Goal: Information Seeking & Learning: Learn about a topic

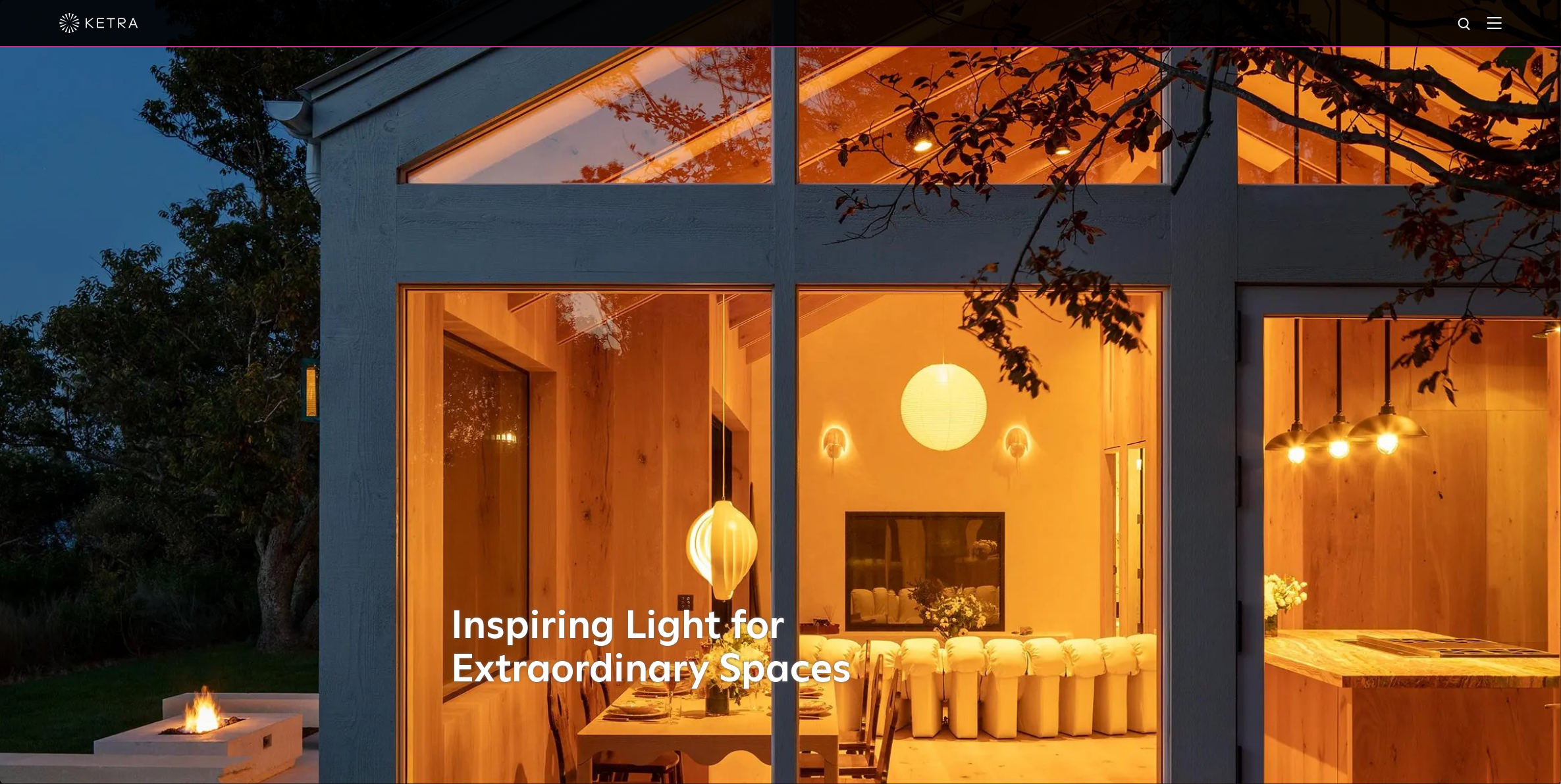
click at [1502, 17] on img at bounding box center [1494, 23] width 15 height 12
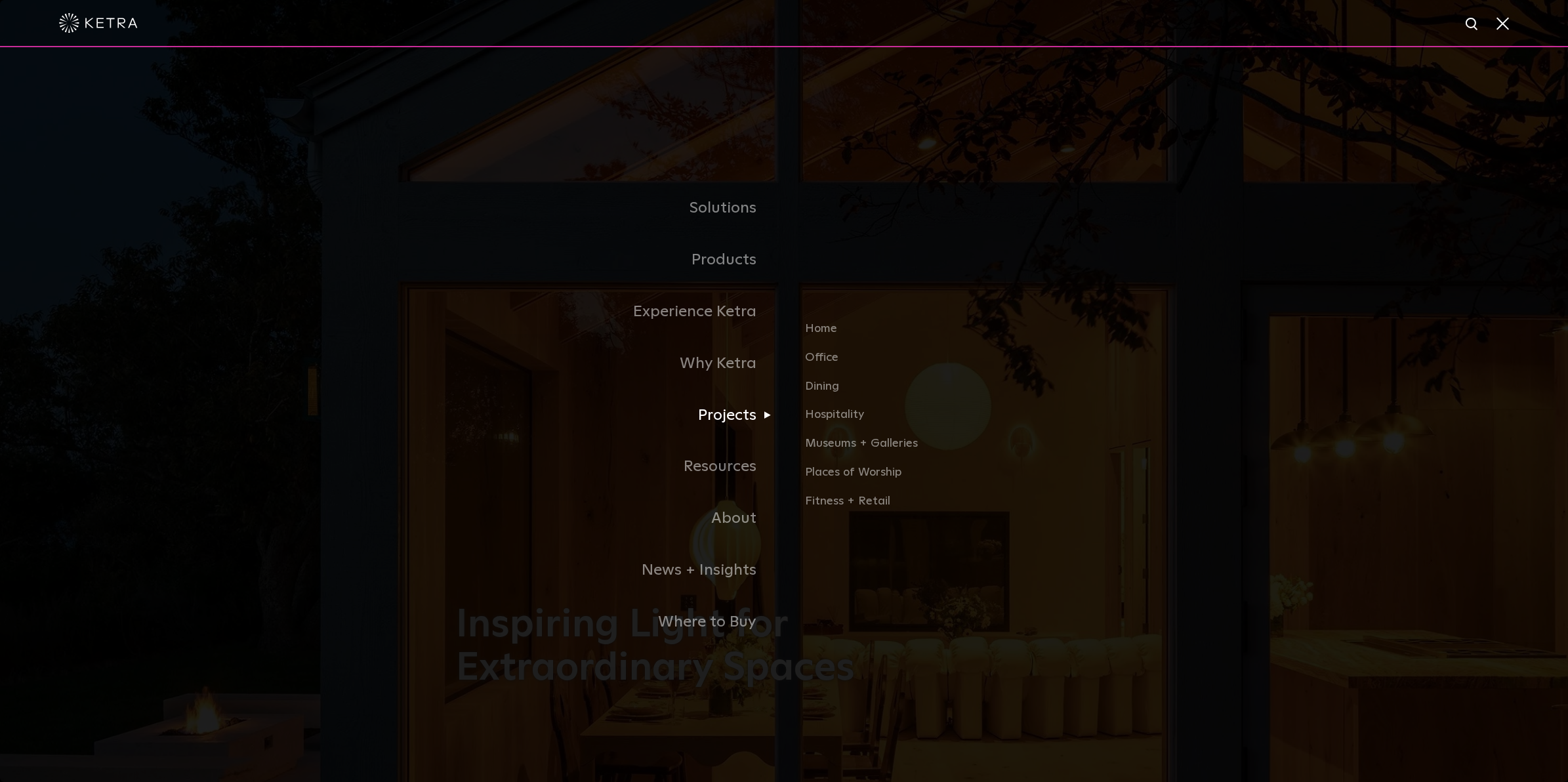
click at [731, 422] on link "Projects" at bounding box center [619, 416] width 328 height 52
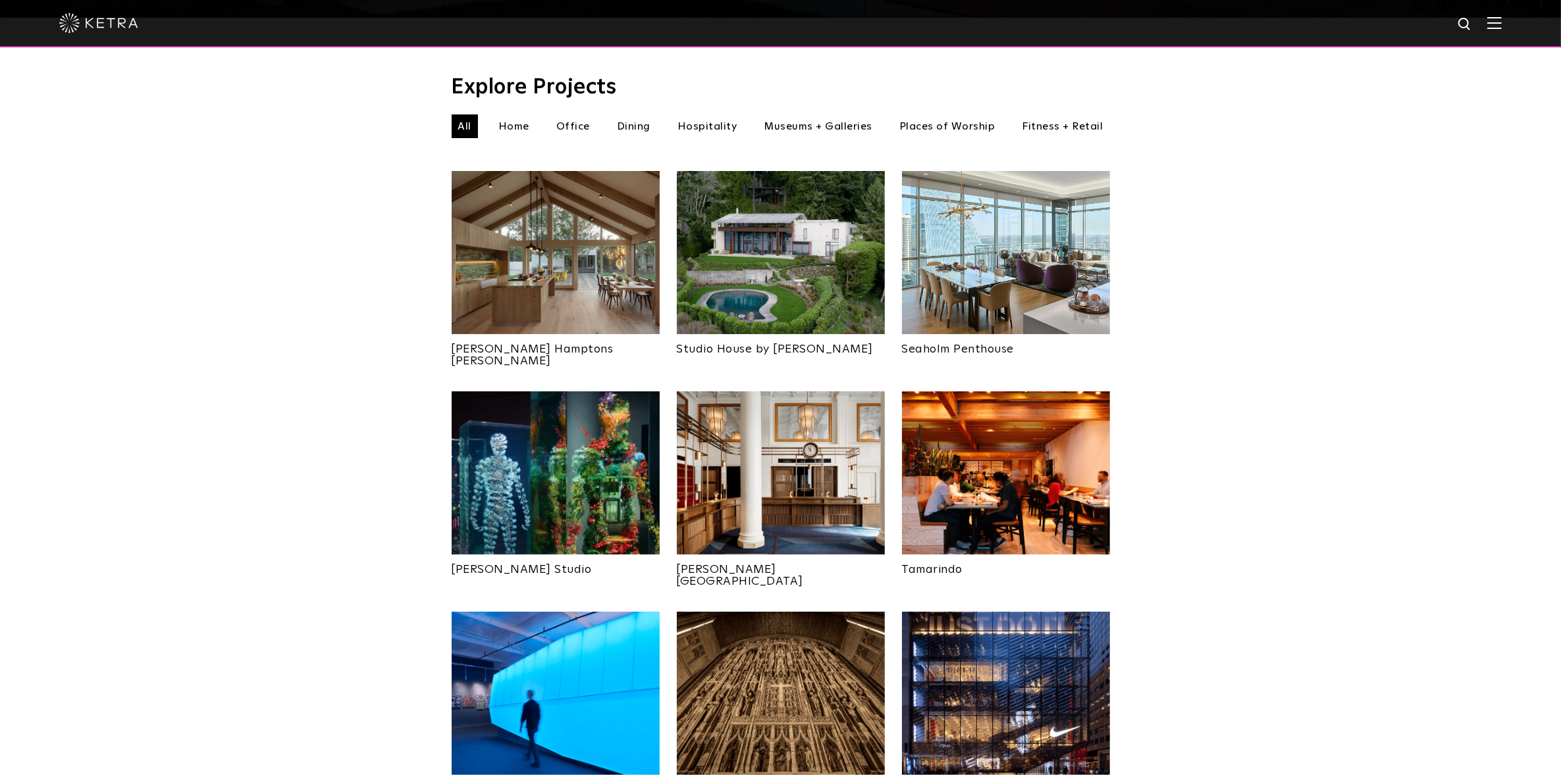
scroll to position [494, 0]
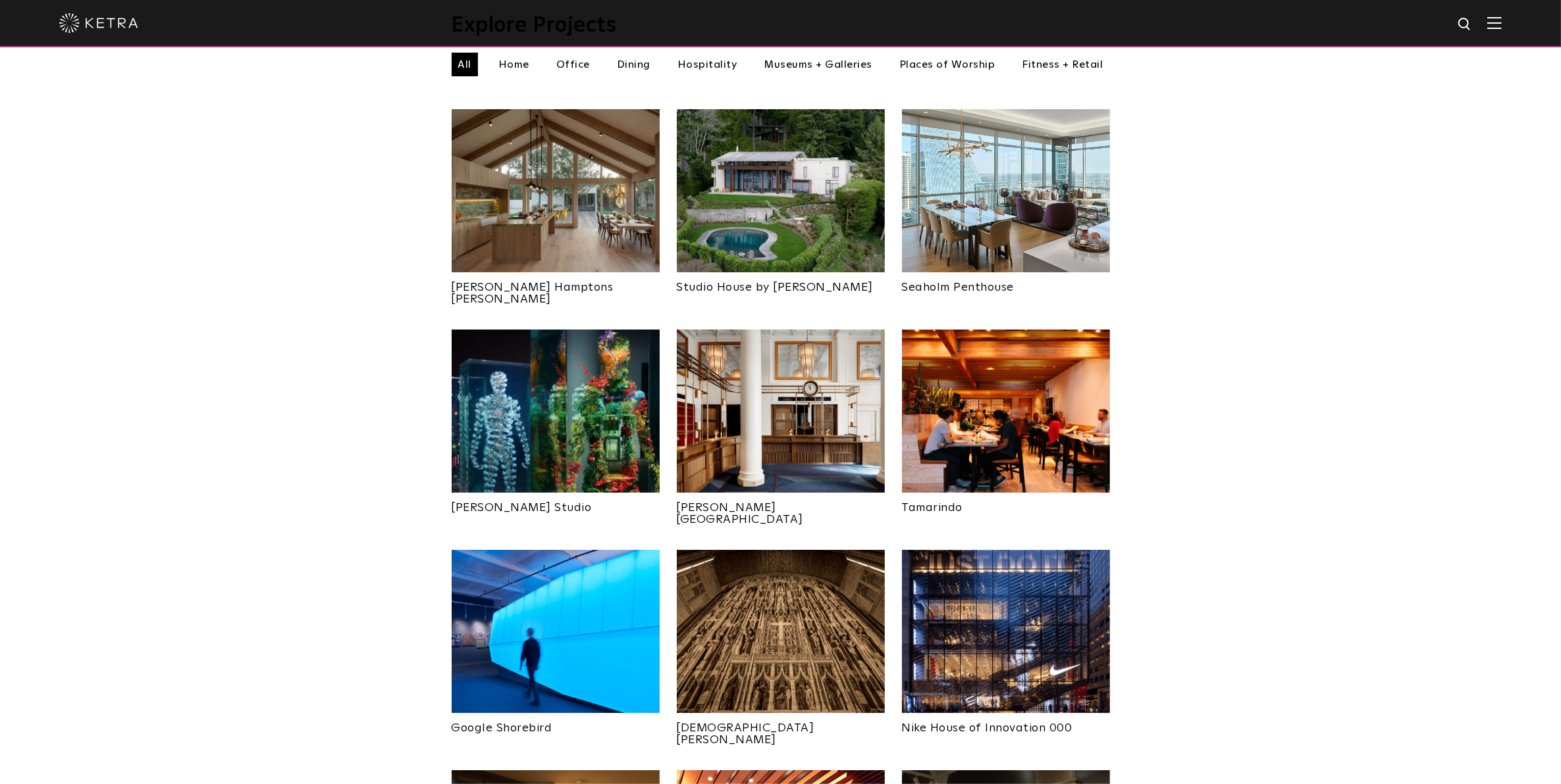
click at [1502, 28] on img at bounding box center [1494, 23] width 15 height 12
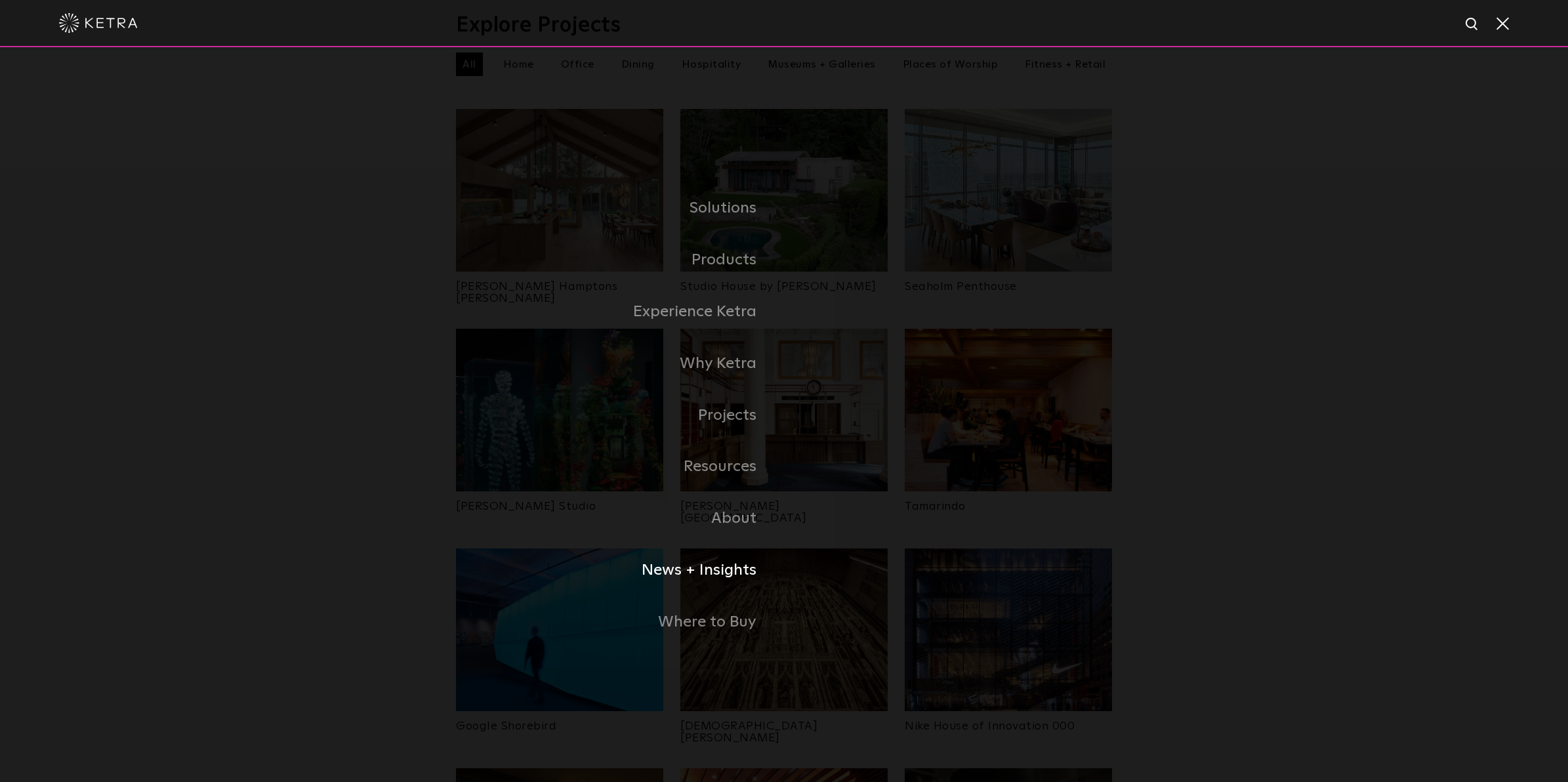
click at [739, 569] on link "News + Insights" at bounding box center [619, 571] width 328 height 52
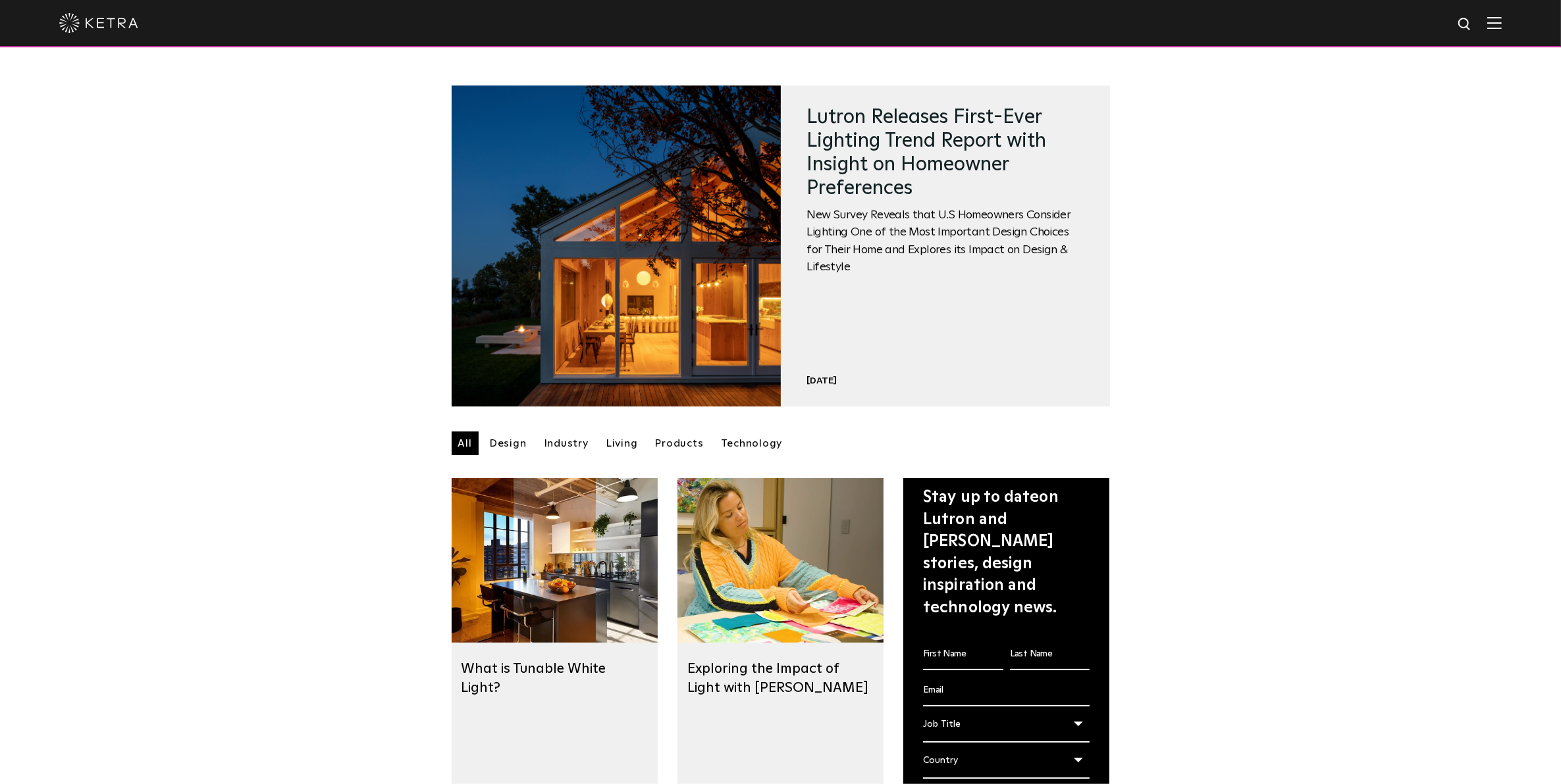
click at [1530, 18] on div at bounding box center [780, 24] width 1561 height 47
click at [1516, 23] on div at bounding box center [780, 24] width 1561 height 47
click at [1502, 31] on div at bounding box center [780, 23] width 1442 height 46
click at [1502, 20] on img at bounding box center [1494, 23] width 15 height 12
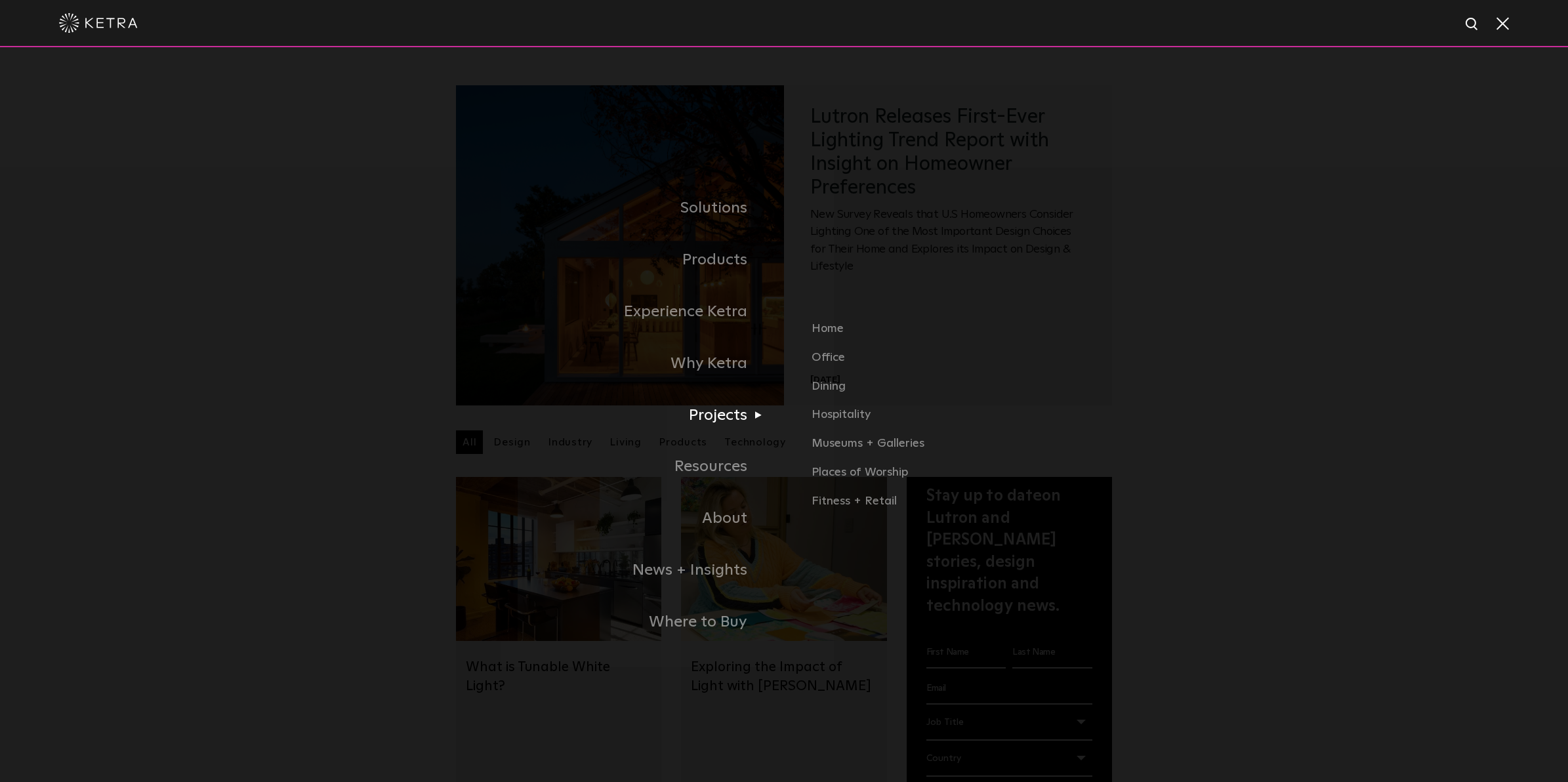
click at [745, 407] on link "Projects" at bounding box center [564, 416] width 439 height 52
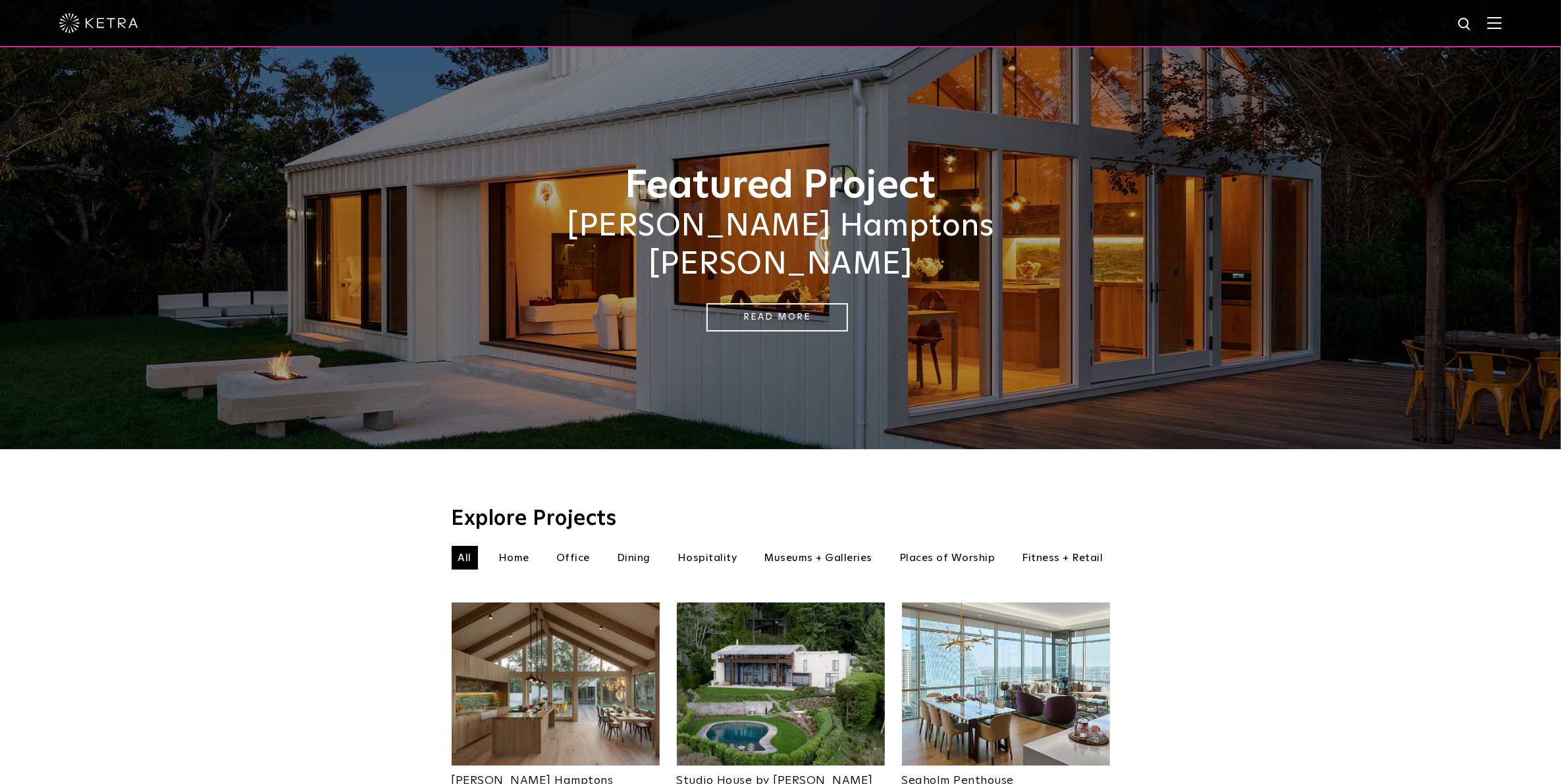
click at [1427, 307] on div "Featured Project [PERSON_NAME] [GEOGRAPHIC_DATA][PERSON_NAME] Read More" at bounding box center [780, 224] width 1561 height 449
click at [1502, 27] on img at bounding box center [1494, 23] width 15 height 12
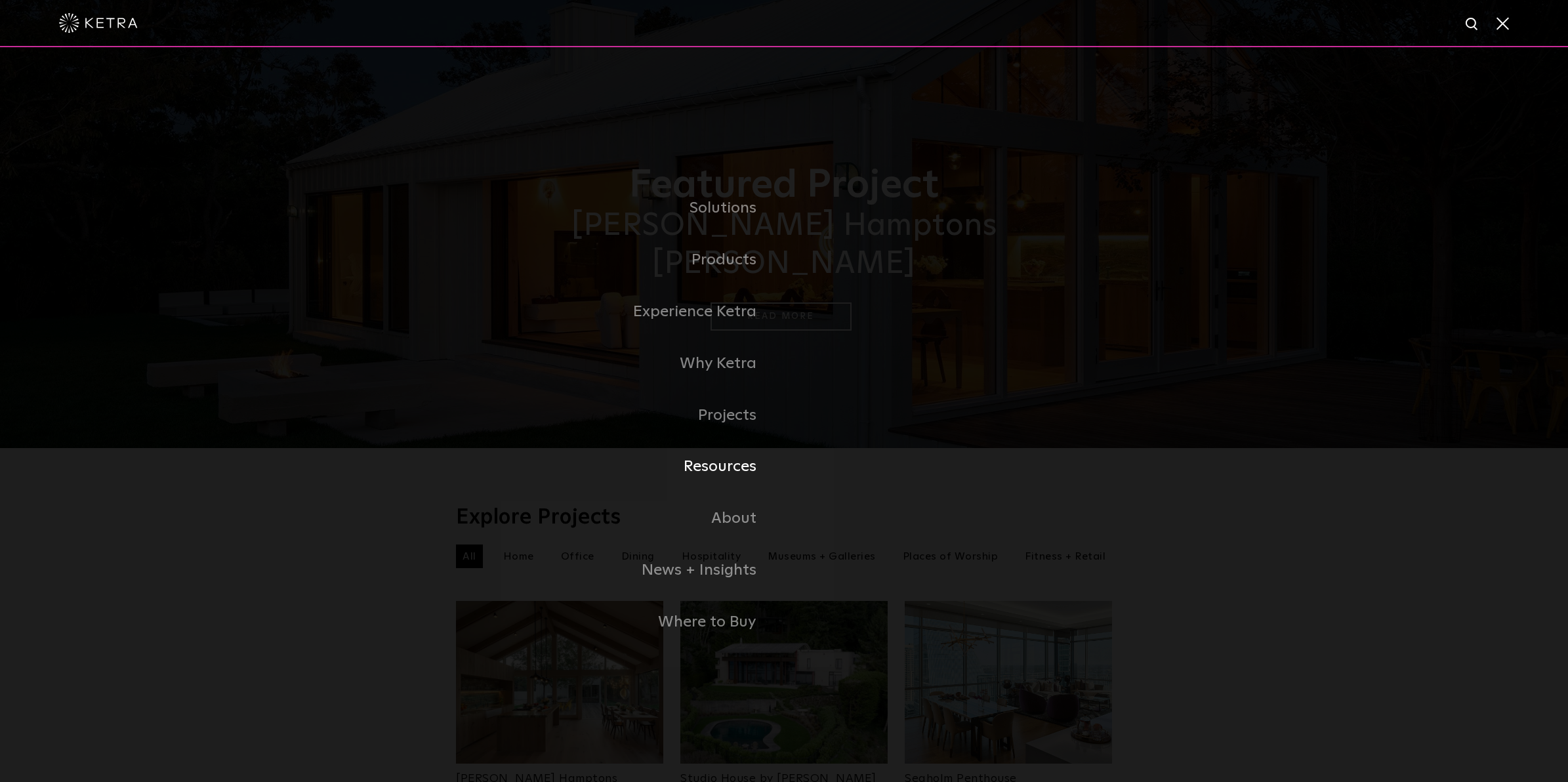
click at [697, 471] on link "Resources" at bounding box center [619, 467] width 328 height 52
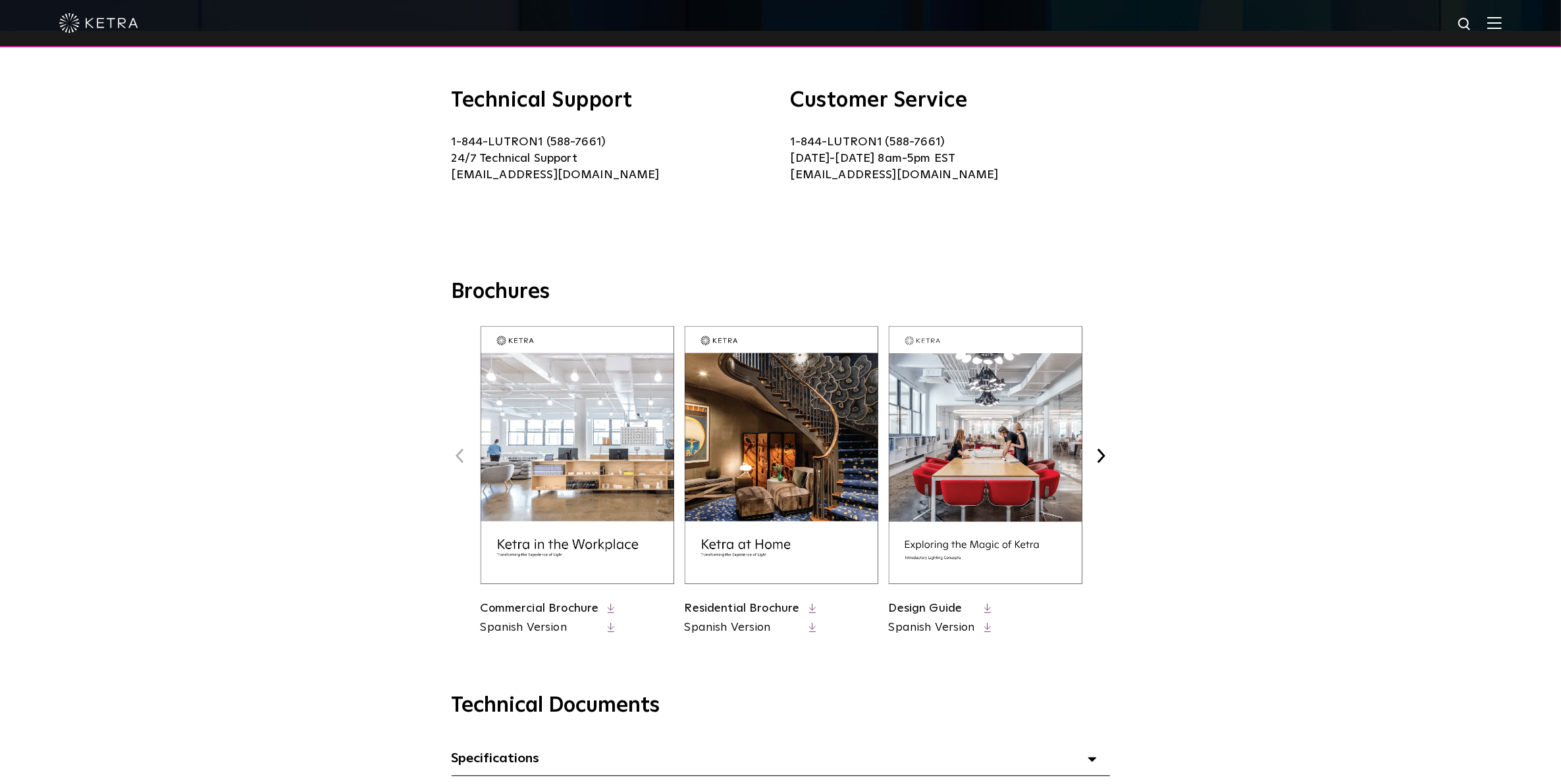
scroll to position [329, 0]
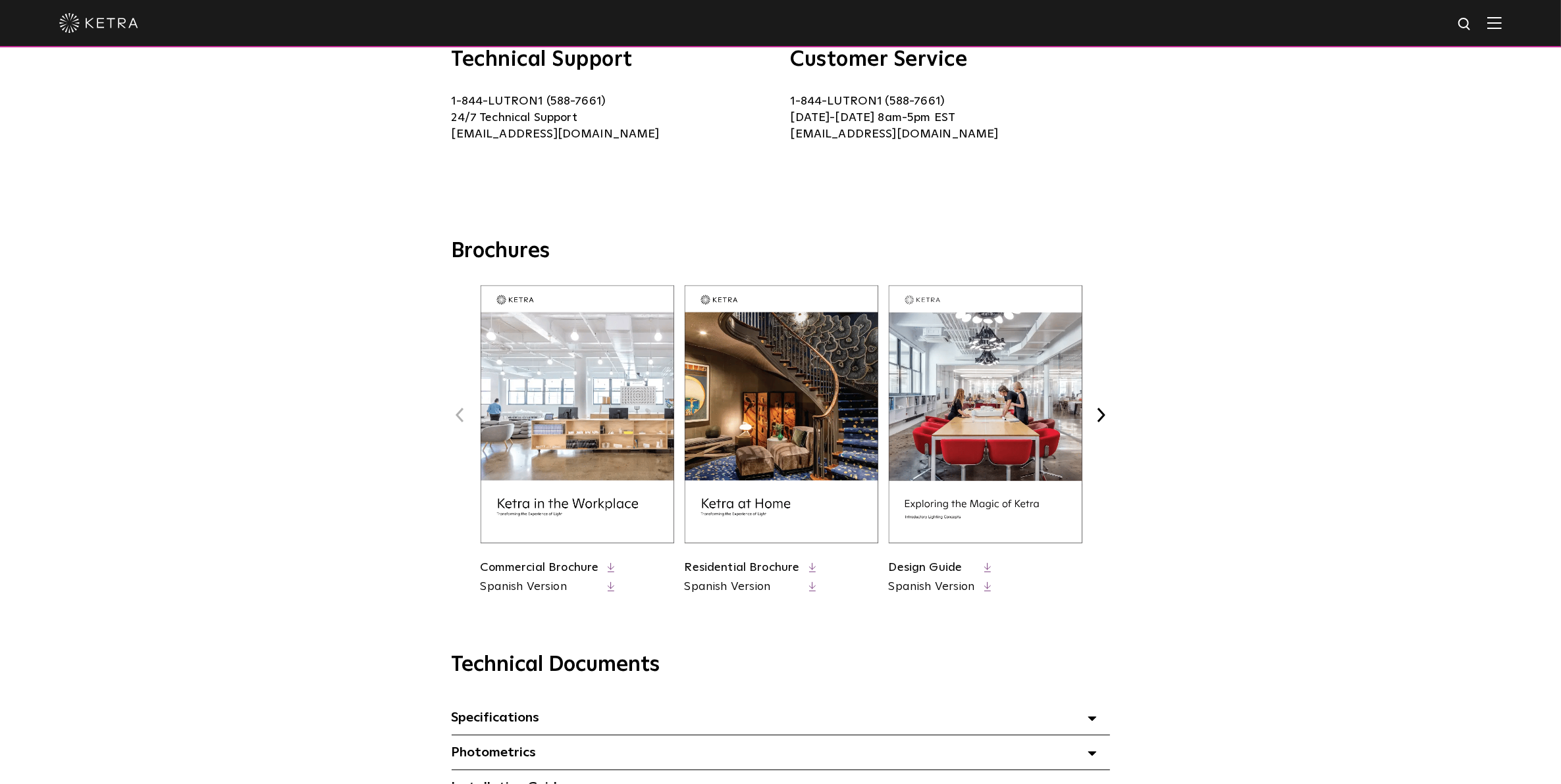
click at [1104, 410] on button "Next" at bounding box center [1101, 415] width 17 height 17
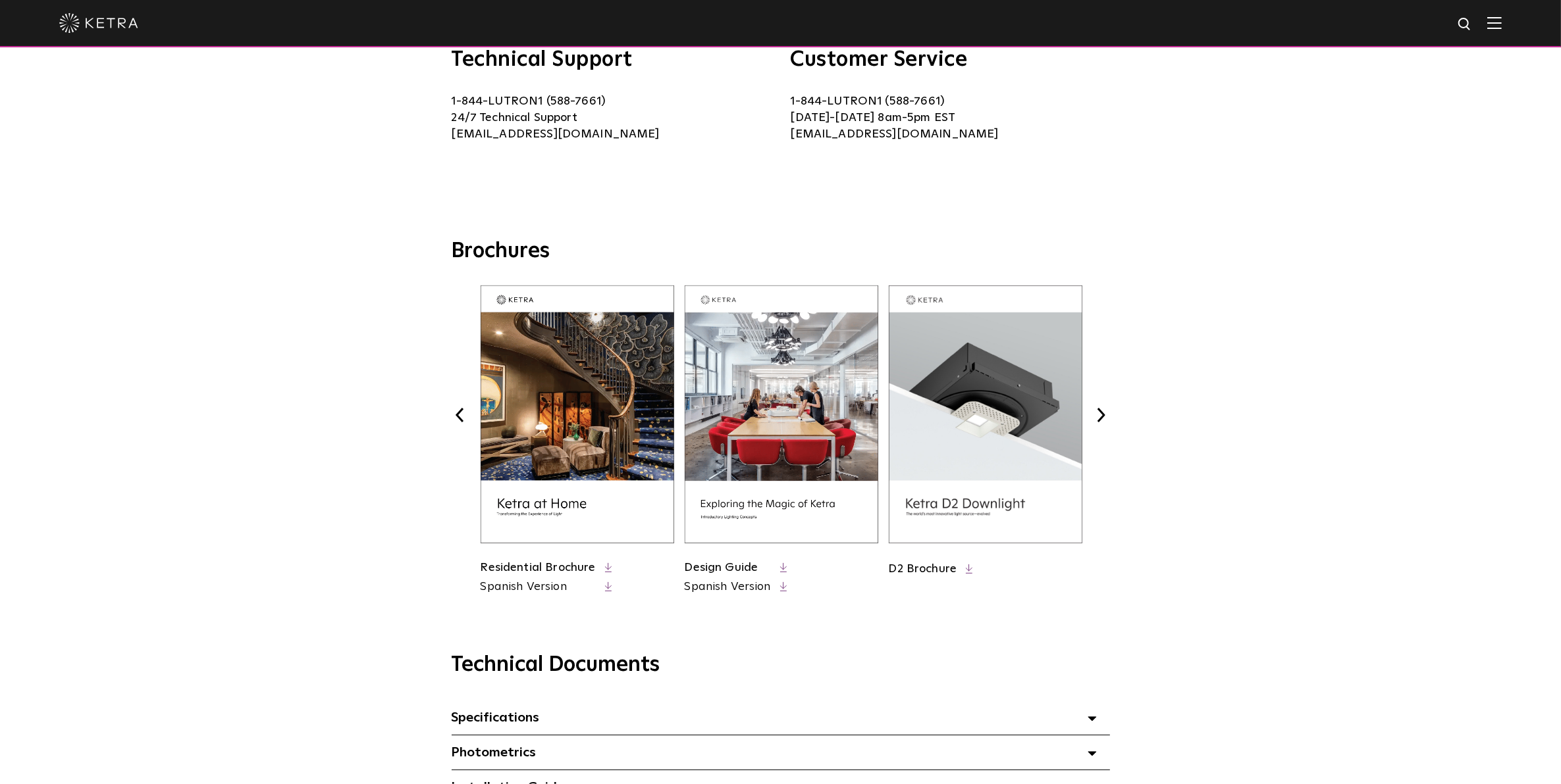
click at [1104, 410] on button "Next" at bounding box center [1101, 415] width 17 height 17
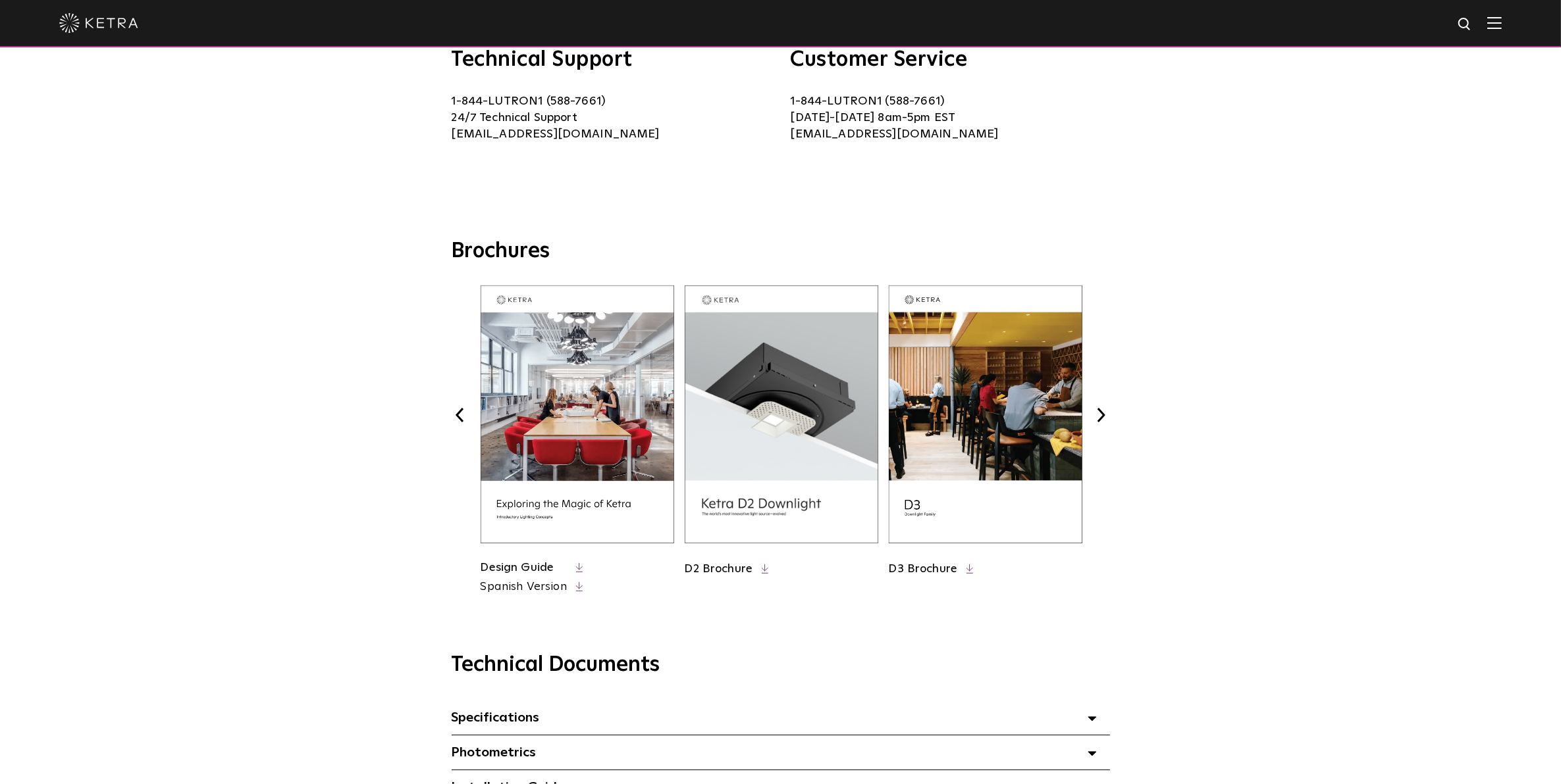
click at [1104, 410] on button "Next" at bounding box center [1101, 415] width 17 height 17
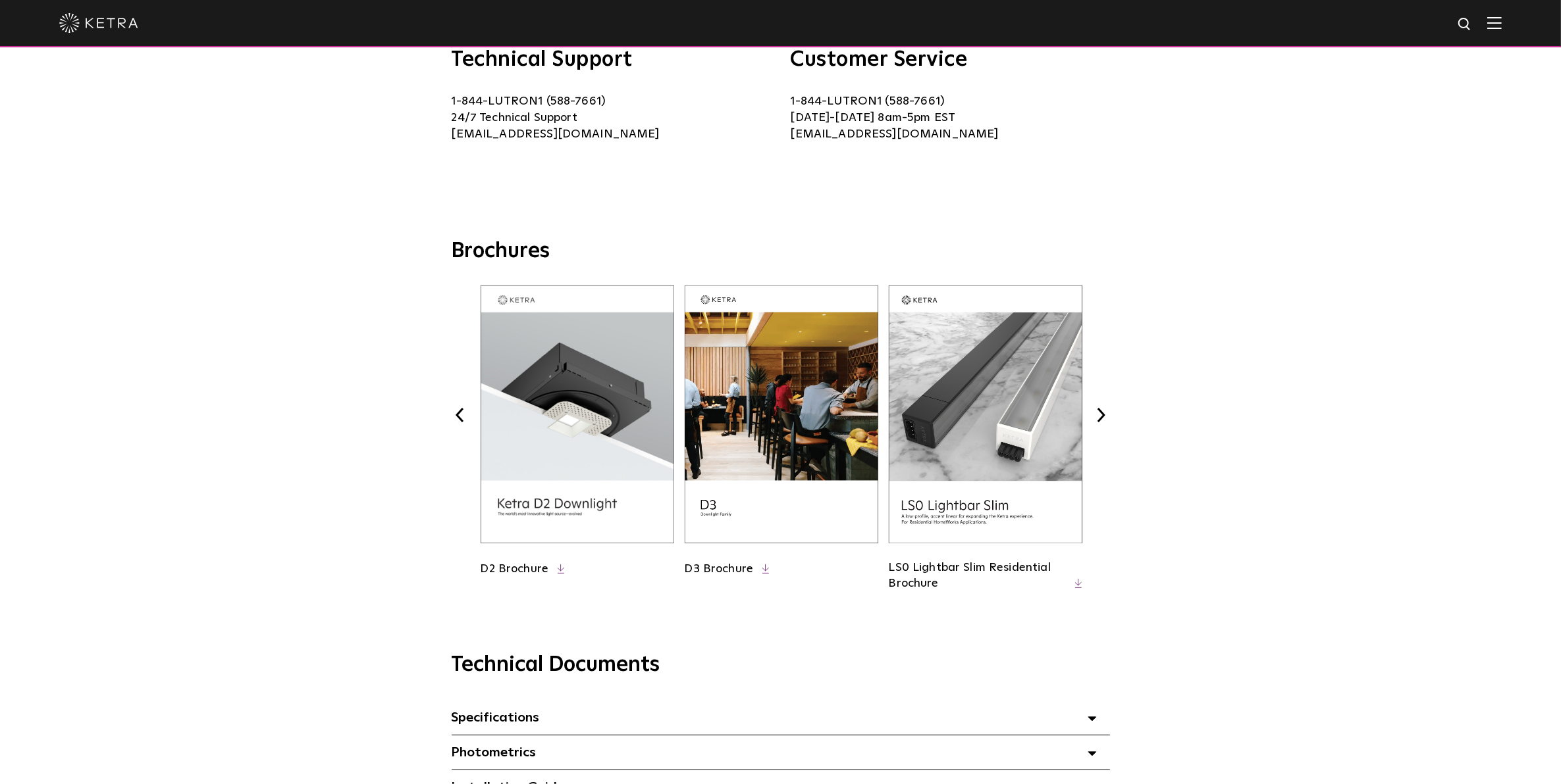
click at [1104, 410] on button "Next" at bounding box center [1101, 415] width 17 height 17
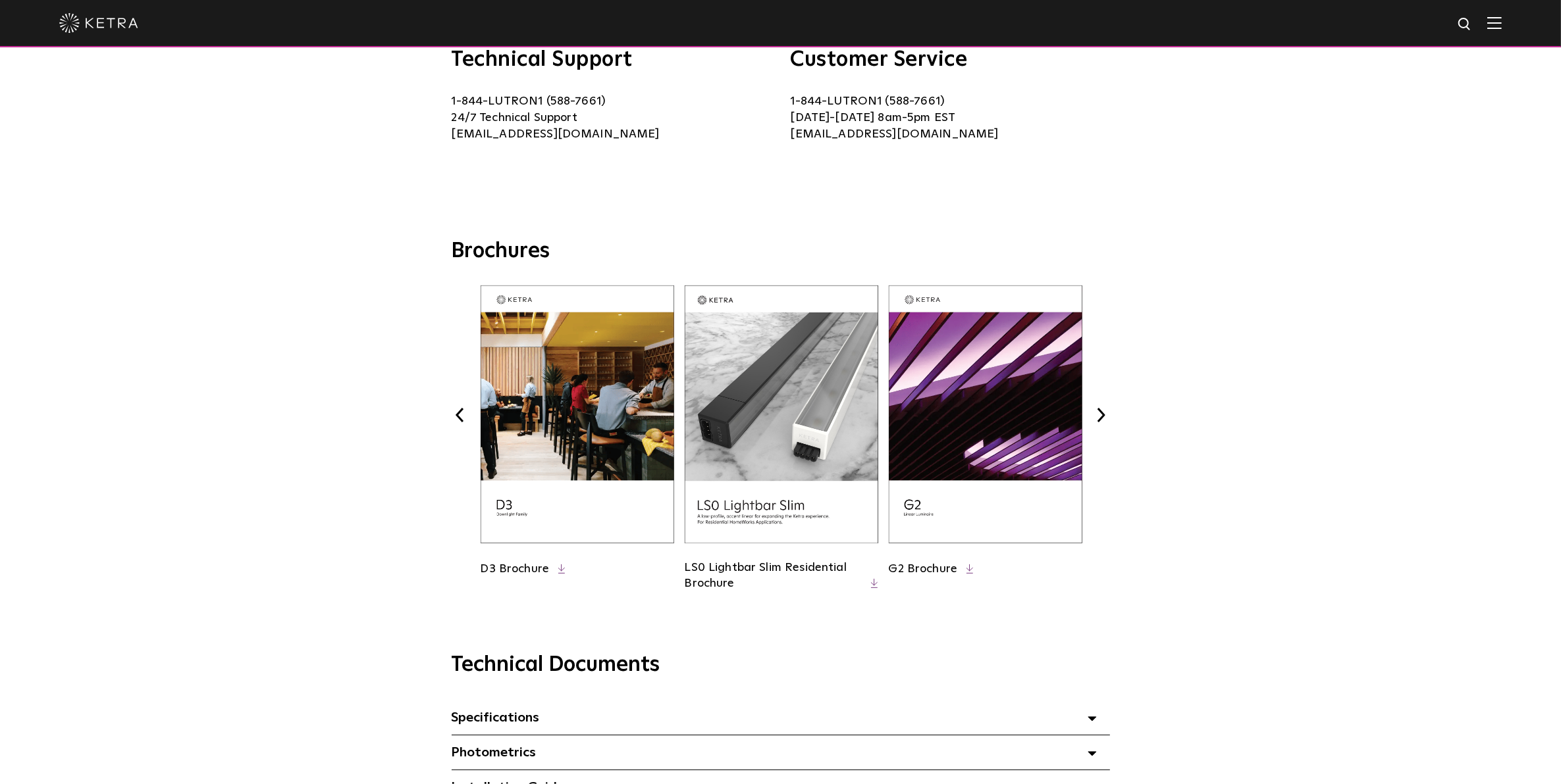
click at [1104, 410] on button "Next" at bounding box center [1101, 415] width 17 height 17
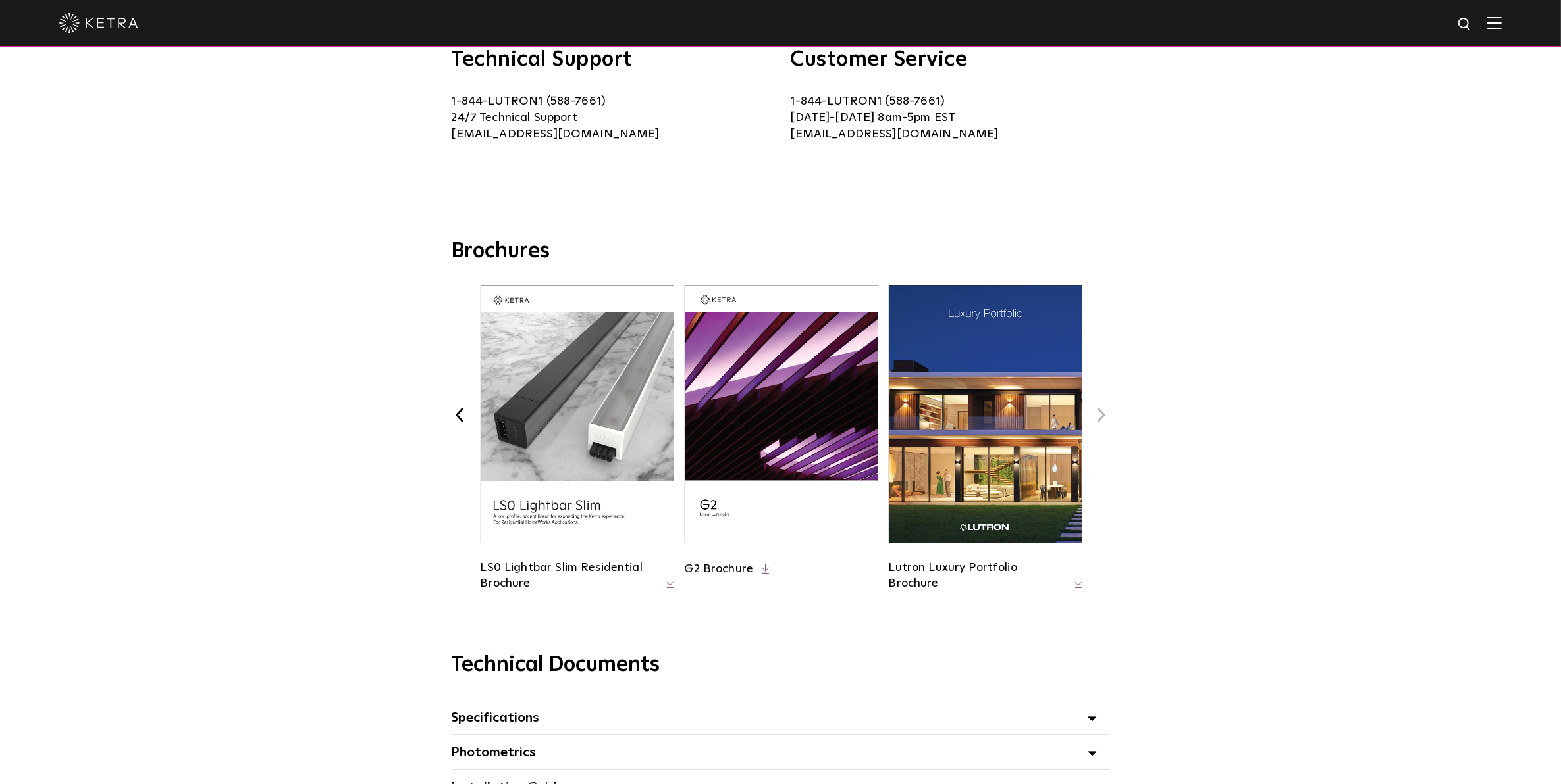
click at [1104, 410] on button "Next" at bounding box center [1101, 415] width 17 height 17
click at [1111, 412] on div "Brochures Previous Commercial Brochure Spanish Version" at bounding box center [781, 417] width 902 height 358
click at [1107, 413] on button "Next" at bounding box center [1101, 415] width 17 height 17
click at [452, 421] on button "Previous" at bounding box center [461, 415] width 17 height 17
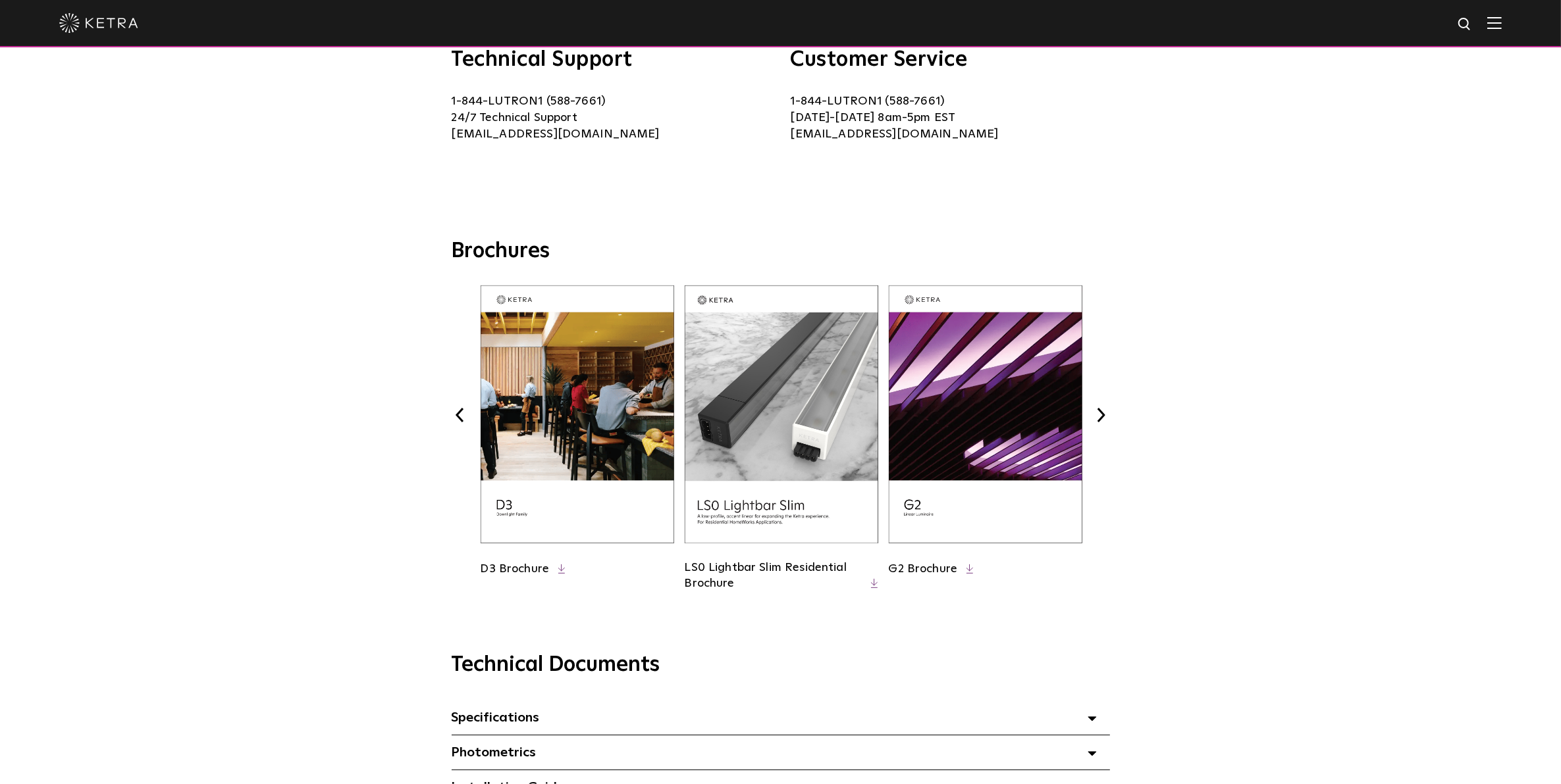
click at [461, 416] on button "Previous" at bounding box center [461, 415] width 17 height 17
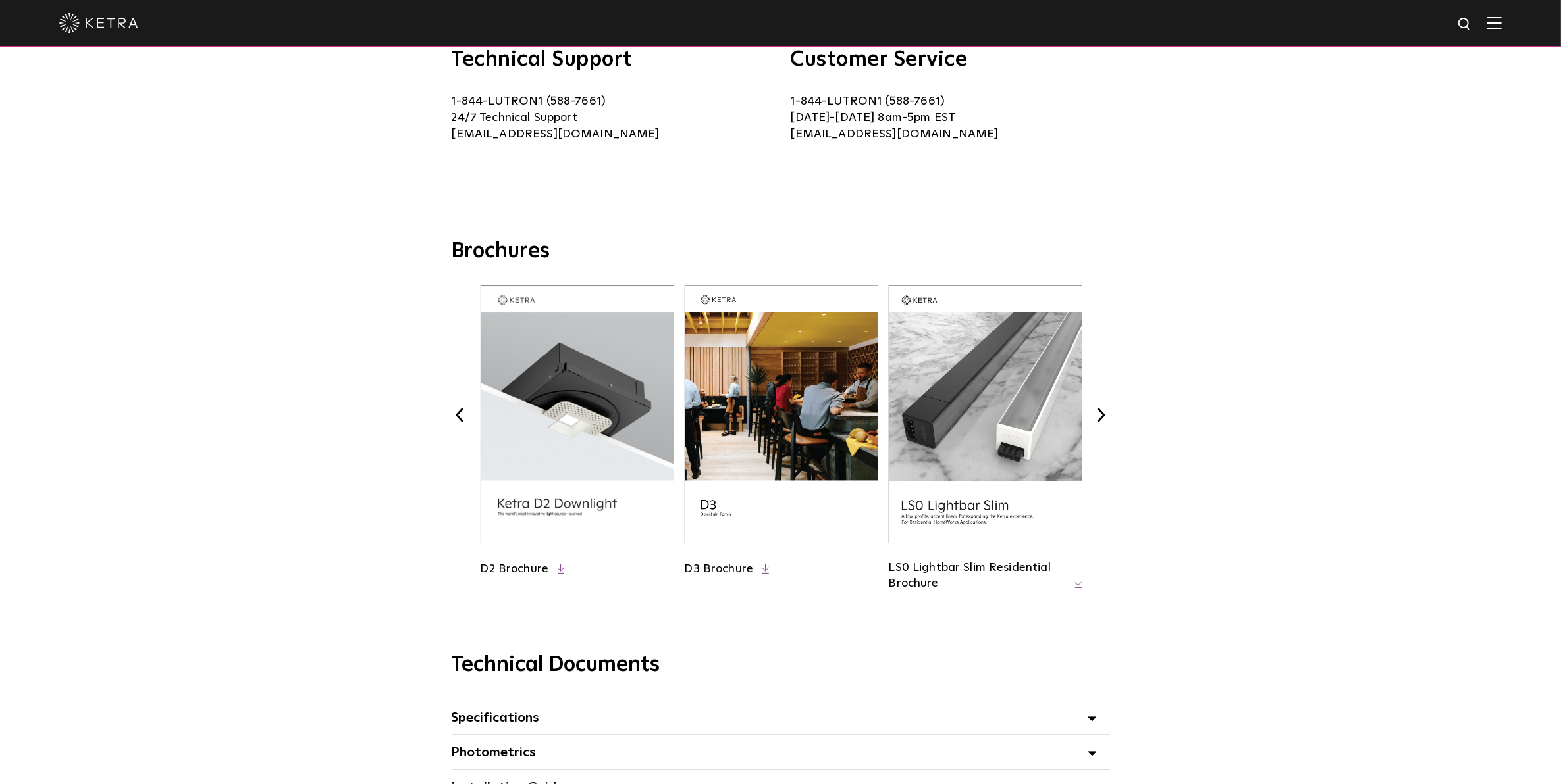
click at [464, 412] on button "Previous" at bounding box center [461, 415] width 17 height 17
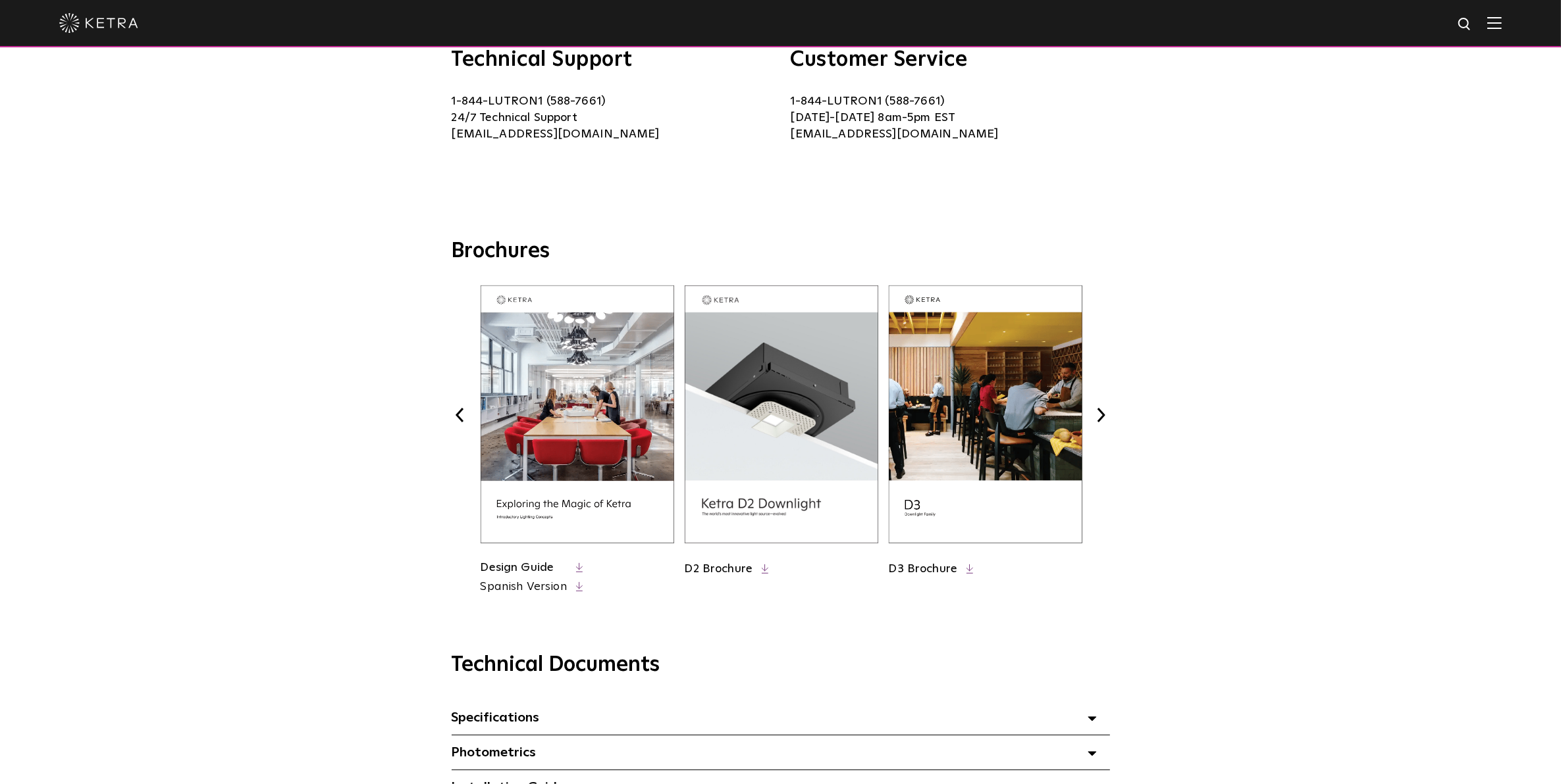
click at [464, 412] on button "Previous" at bounding box center [461, 415] width 17 height 17
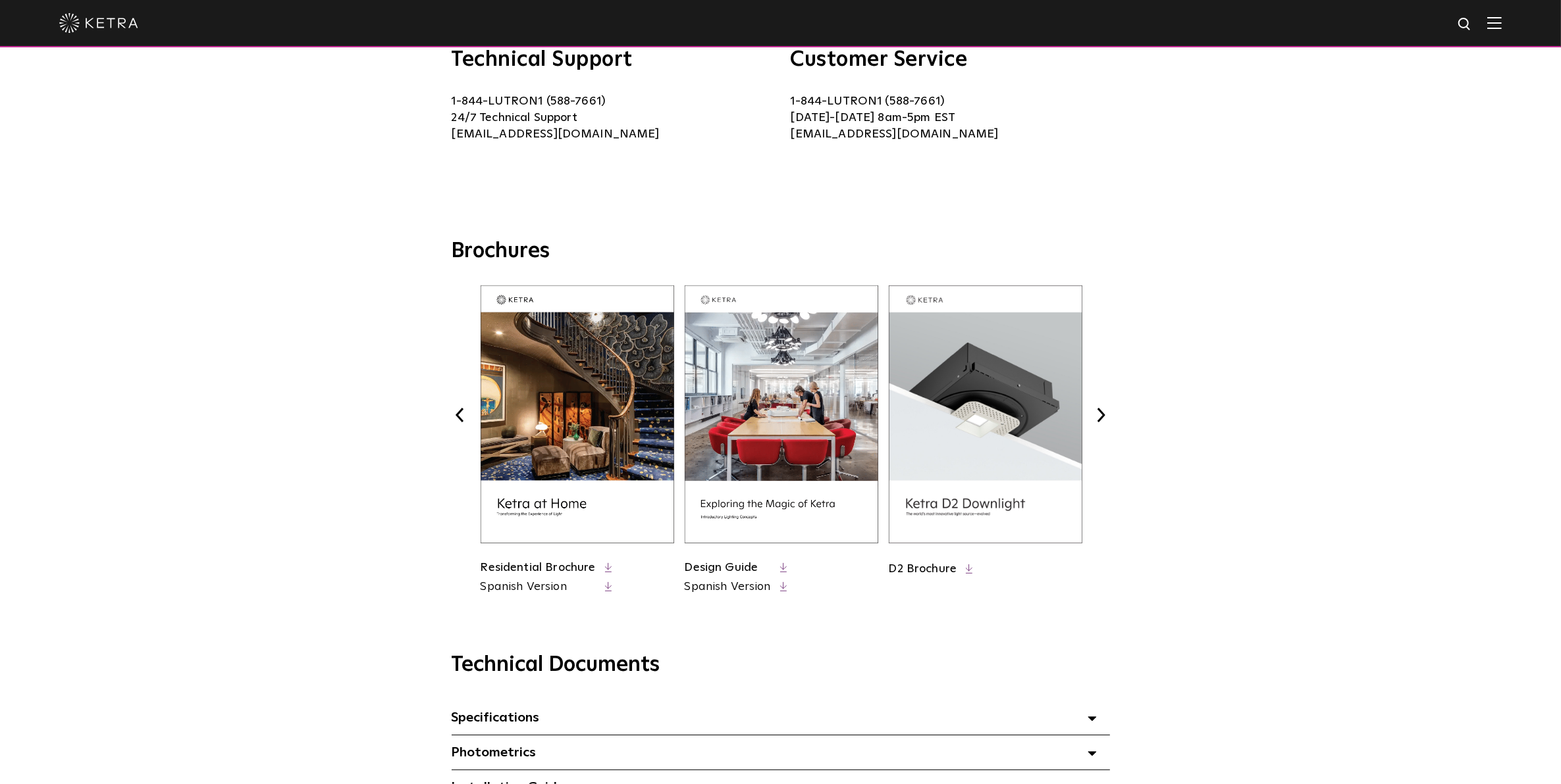
click at [464, 412] on button "Previous" at bounding box center [461, 415] width 17 height 17
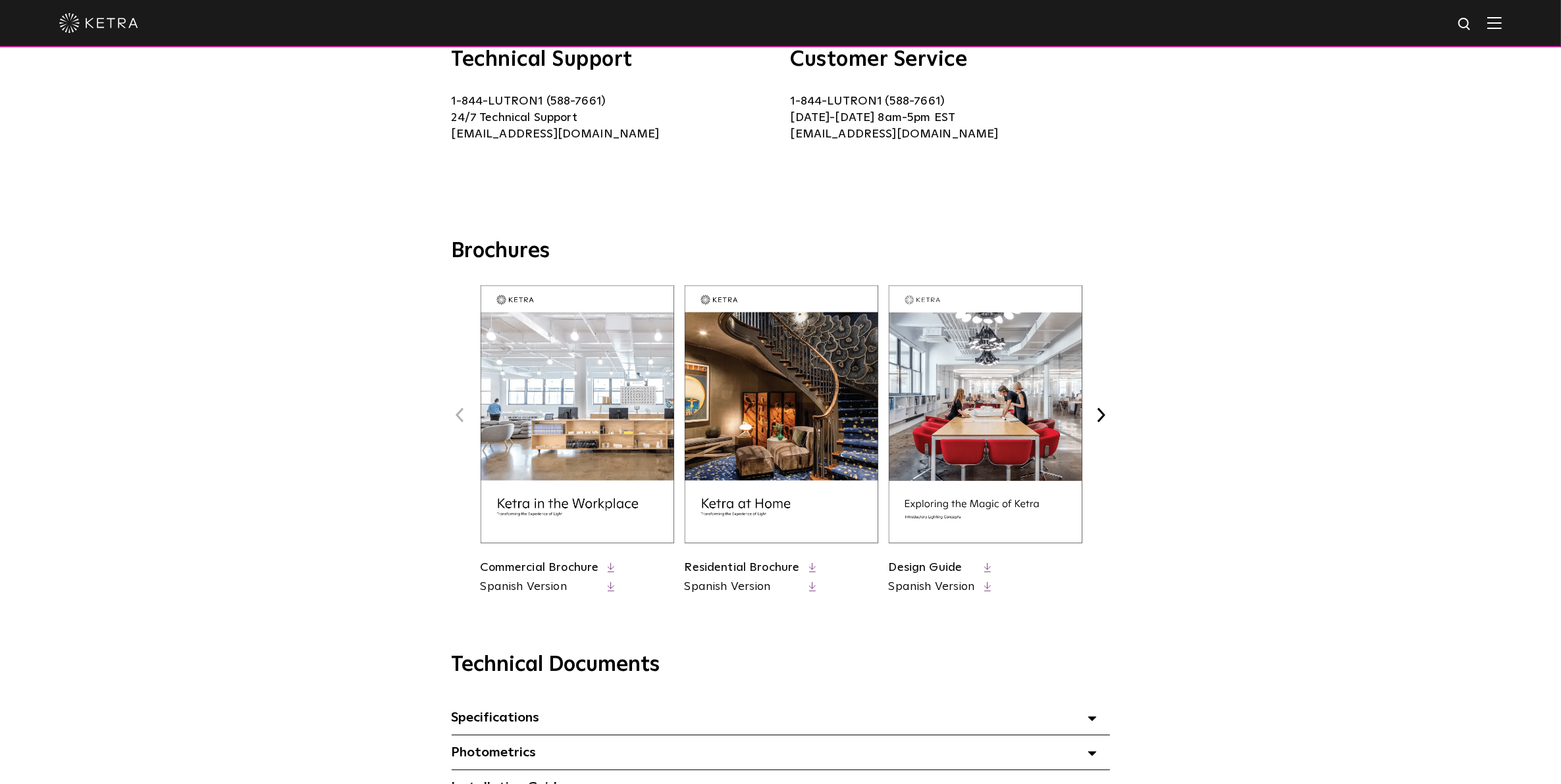
click at [1101, 419] on button "Next" at bounding box center [1101, 415] width 17 height 17
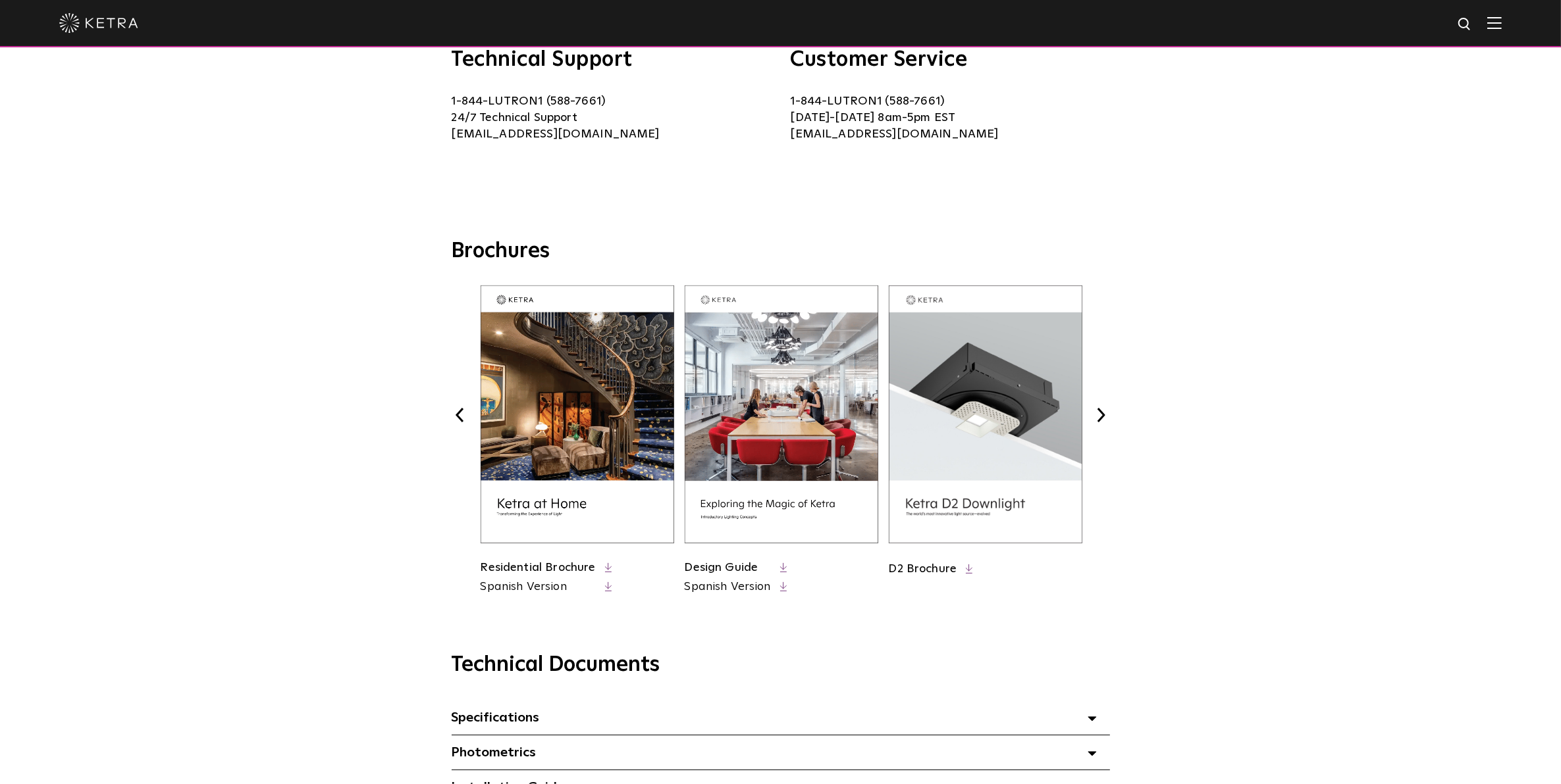
click at [1101, 419] on button "Next" at bounding box center [1101, 415] width 17 height 17
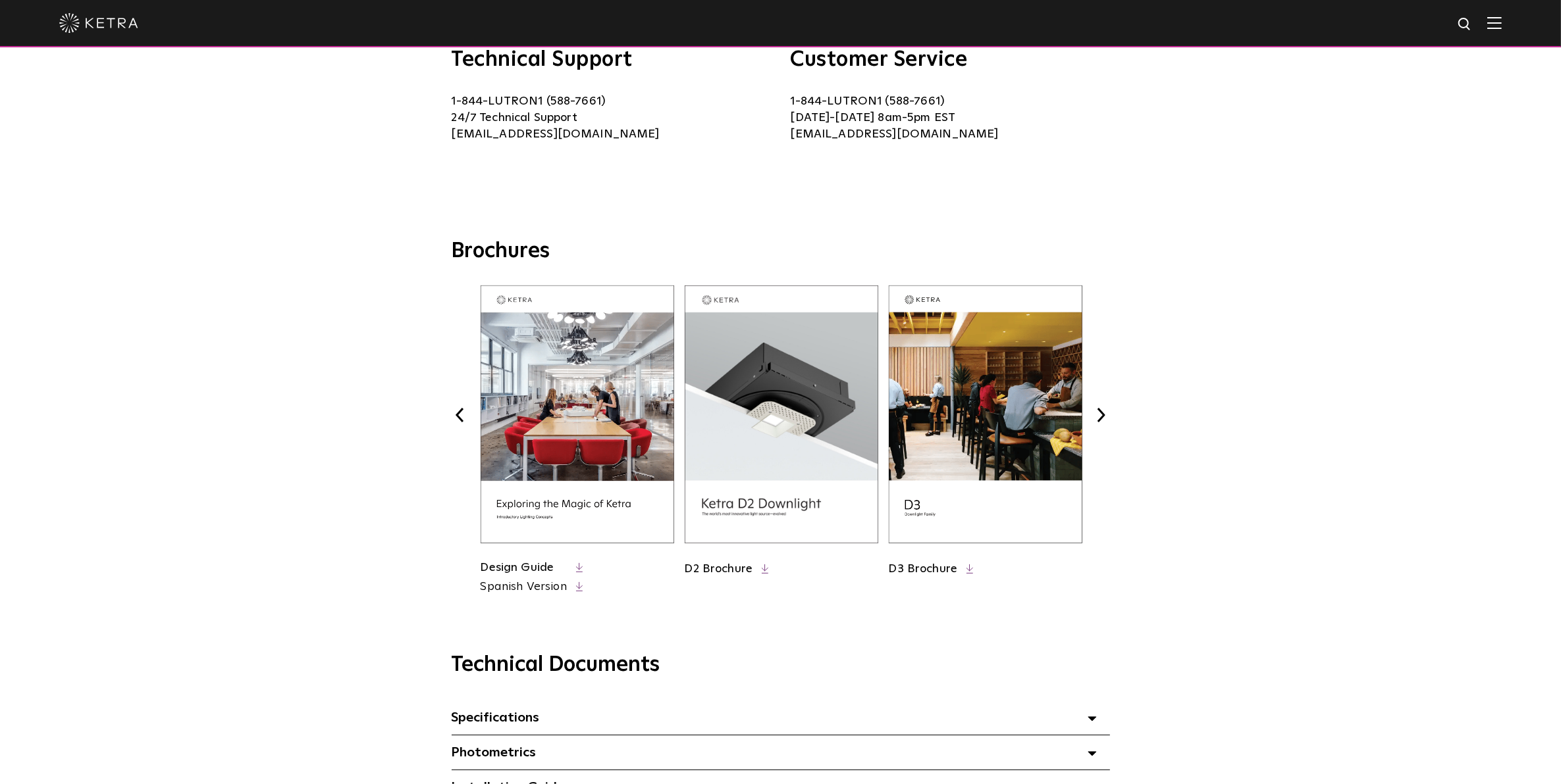
click at [1101, 417] on button "Next" at bounding box center [1101, 415] width 17 height 17
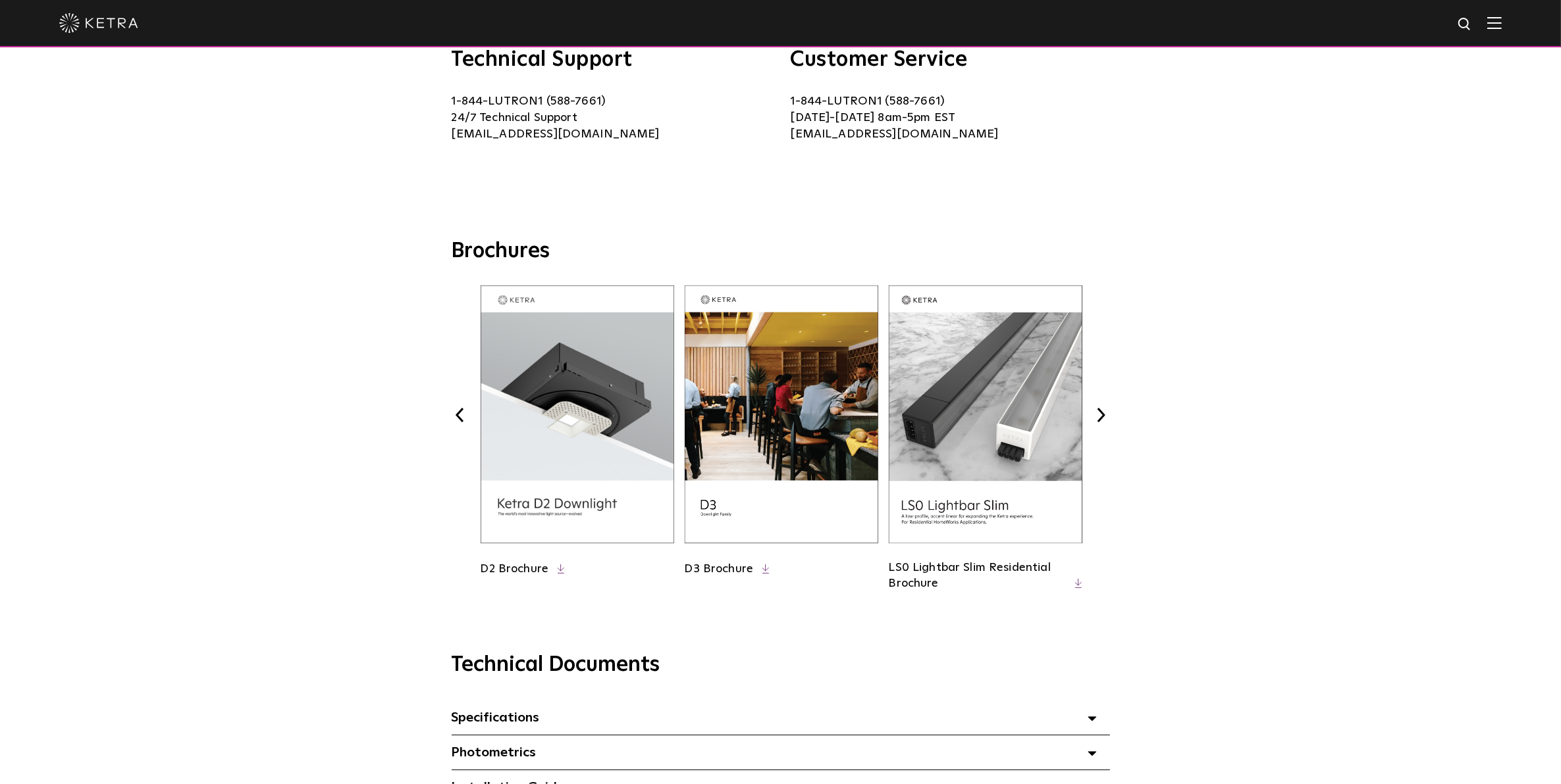
click at [1101, 417] on button "Next" at bounding box center [1101, 415] width 17 height 17
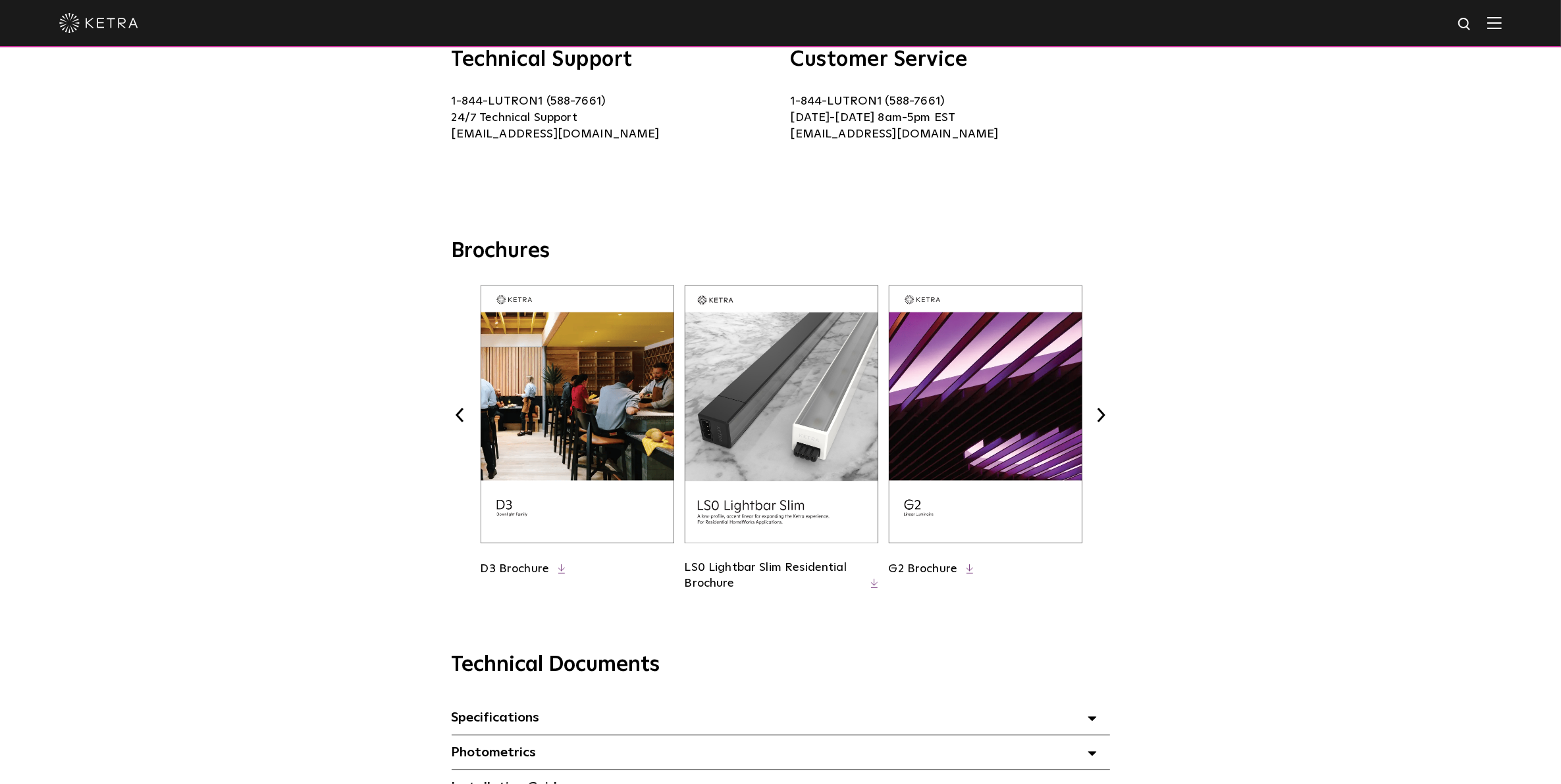
click at [1101, 417] on button "Next" at bounding box center [1101, 415] width 17 height 17
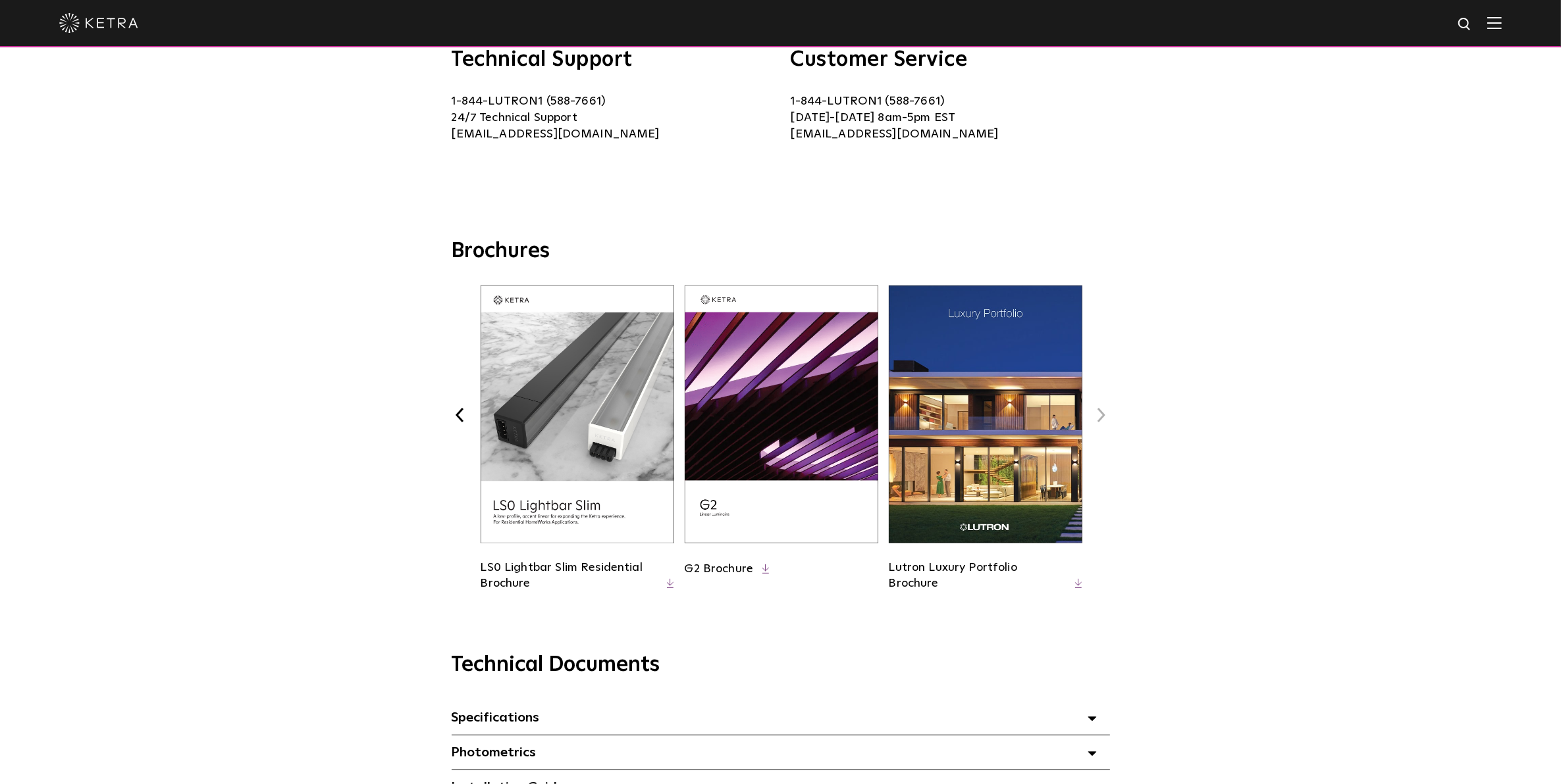
click at [1101, 417] on button "Next" at bounding box center [1101, 415] width 17 height 17
click at [455, 412] on button "Previous" at bounding box center [461, 415] width 17 height 17
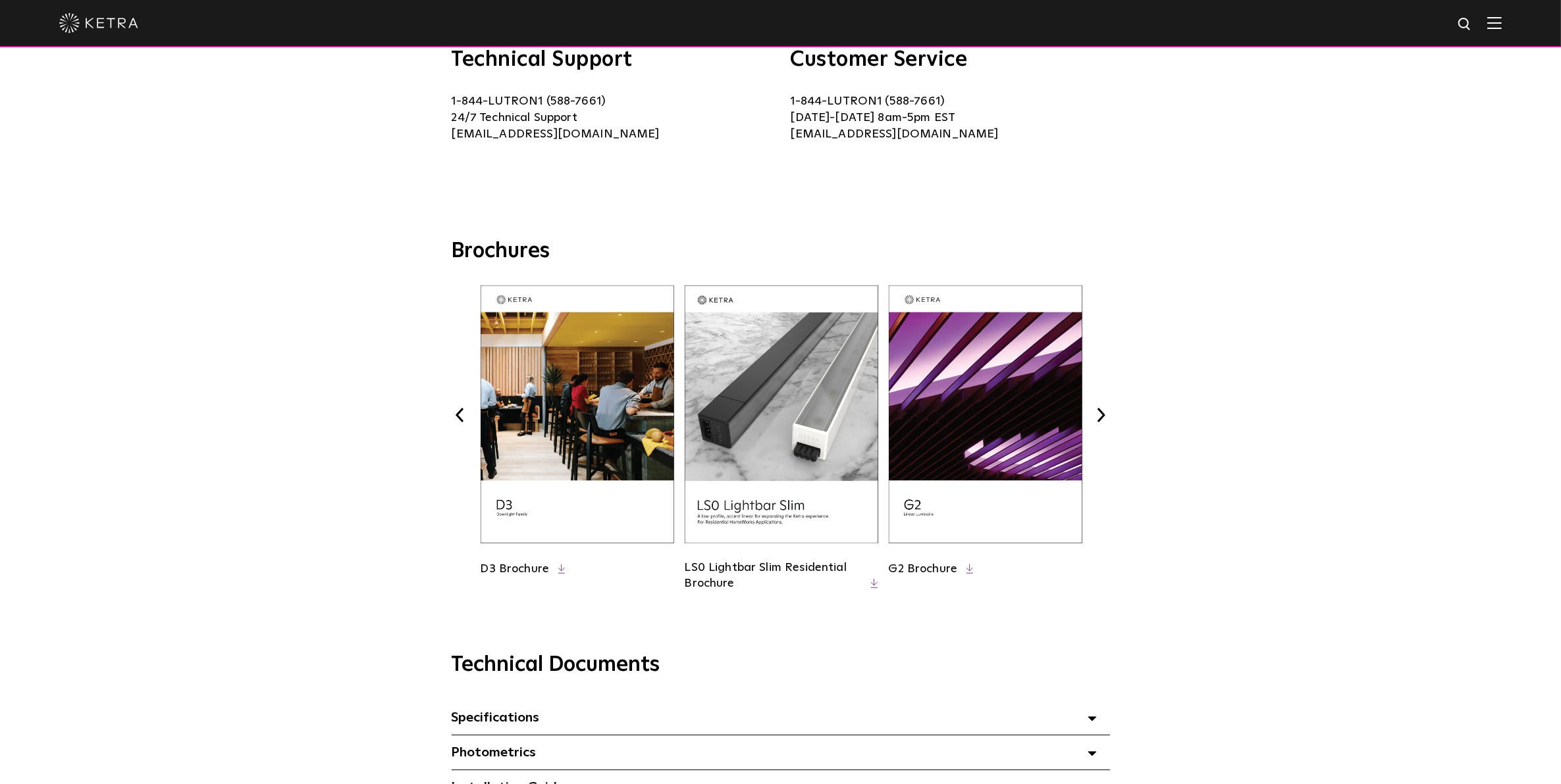
click at [455, 412] on button "Previous" at bounding box center [461, 415] width 17 height 17
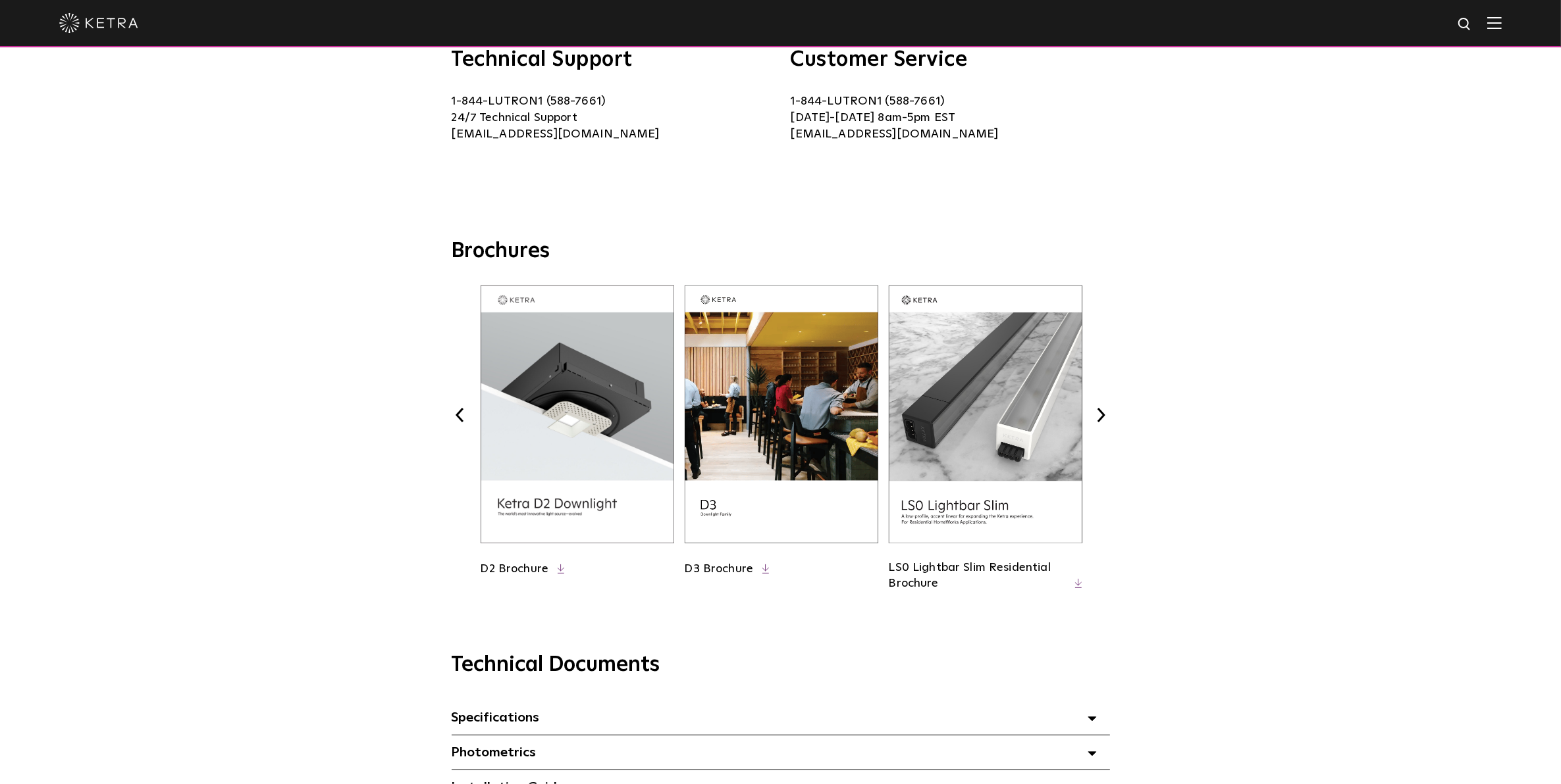
click at [455, 412] on button "Previous" at bounding box center [461, 415] width 17 height 17
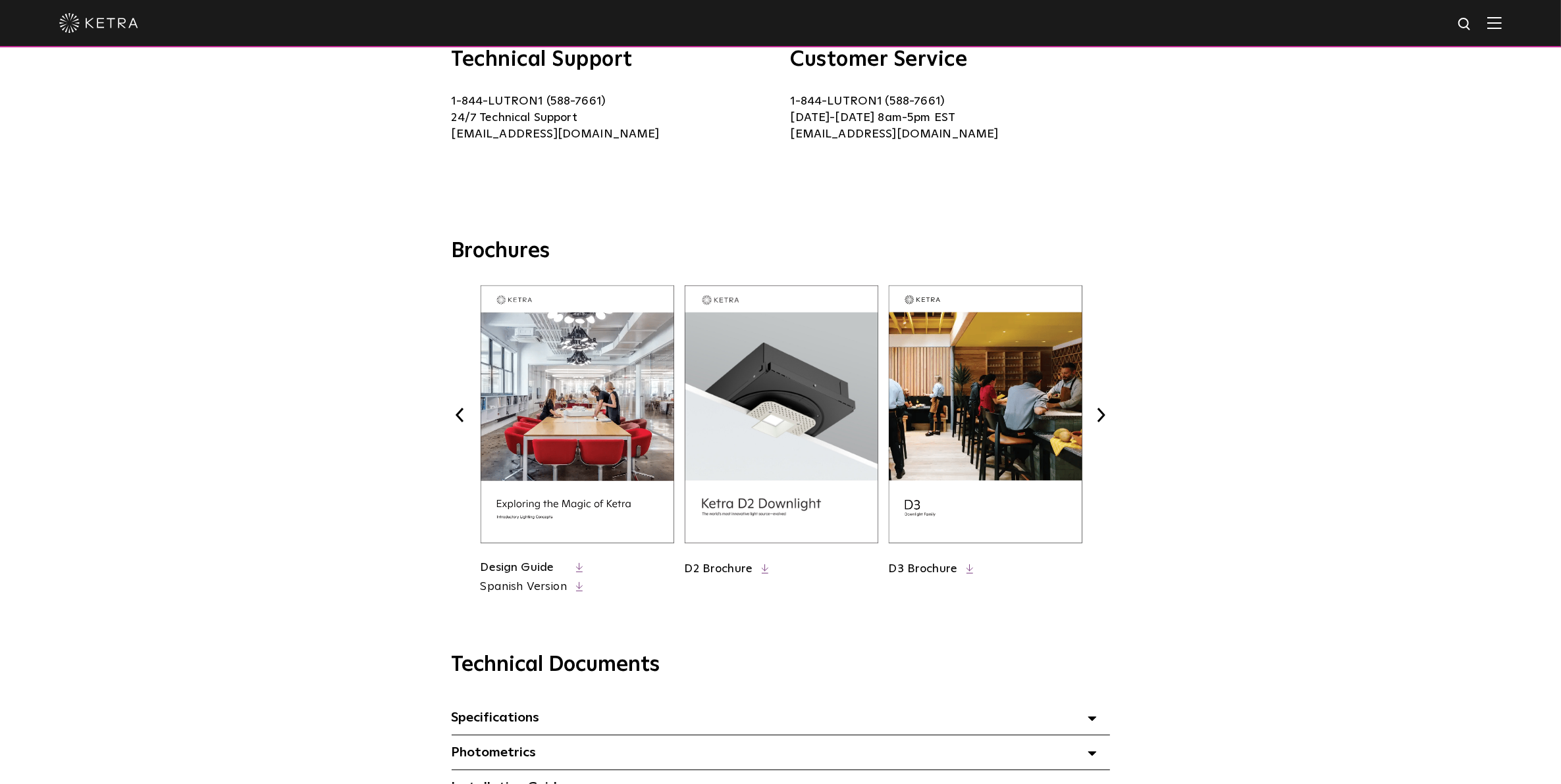
click at [455, 412] on button "Previous" at bounding box center [461, 415] width 17 height 17
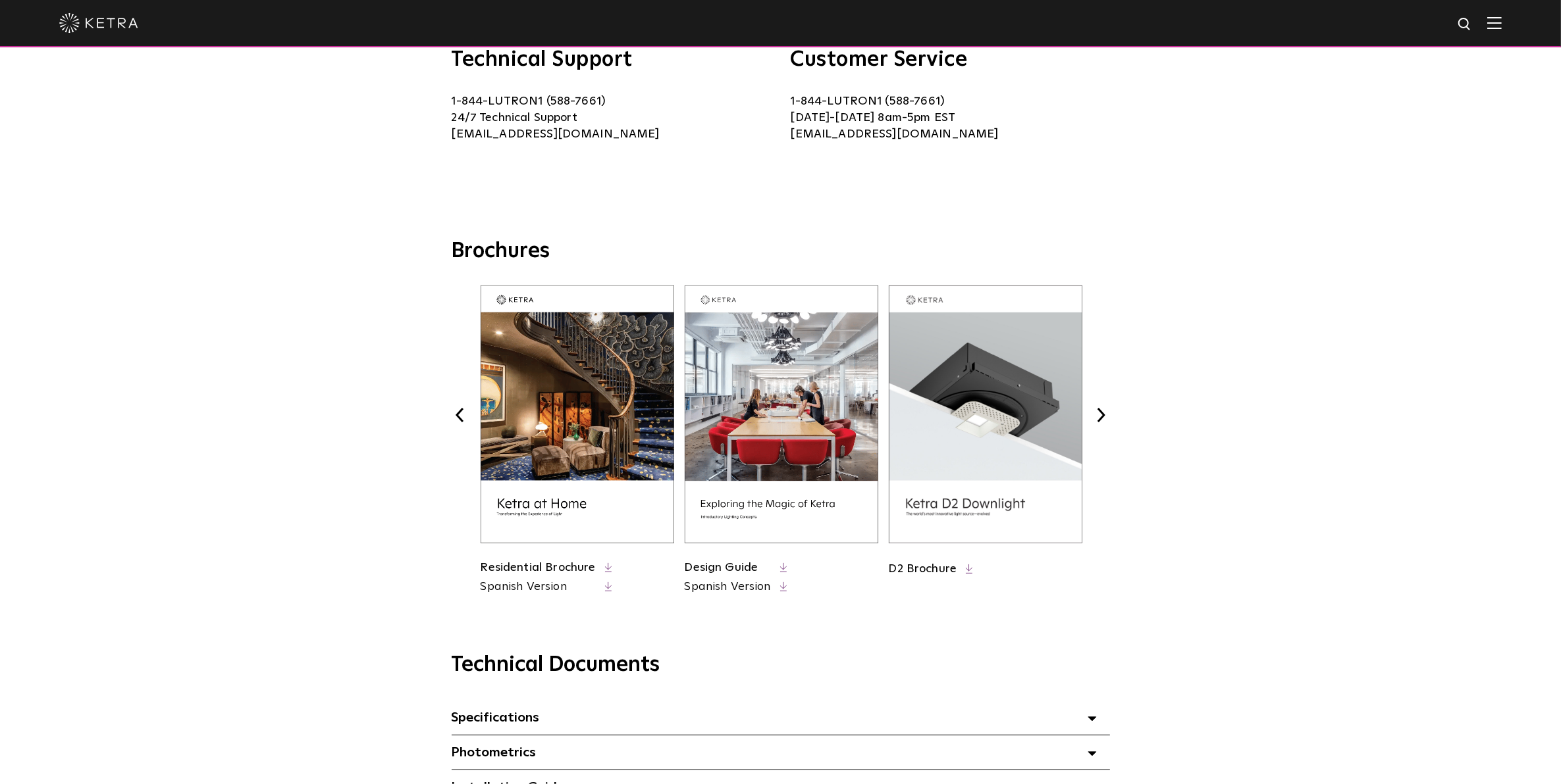
click at [455, 412] on button "Previous" at bounding box center [461, 415] width 17 height 17
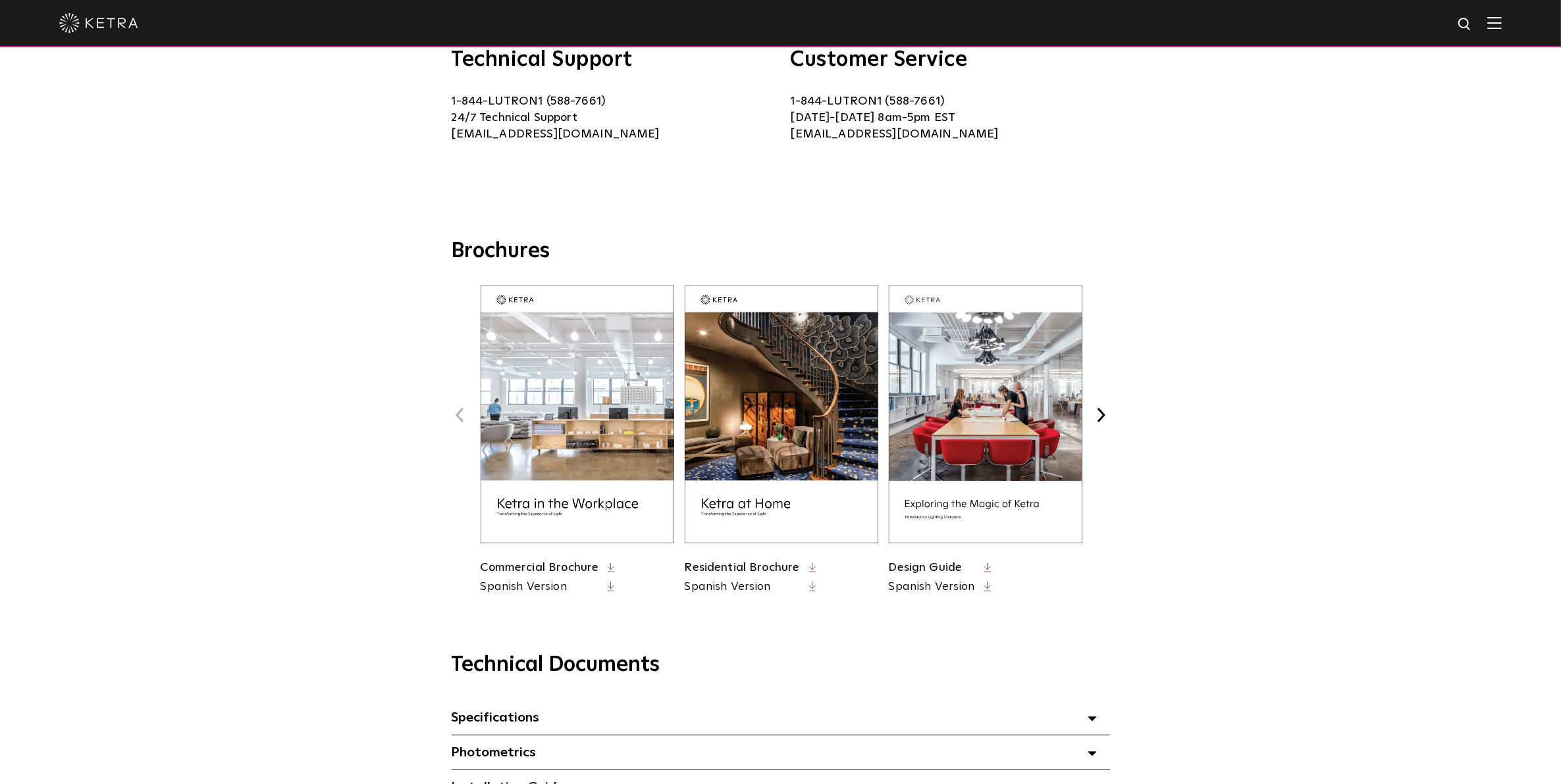
click at [455, 412] on button "Previous" at bounding box center [461, 415] width 17 height 17
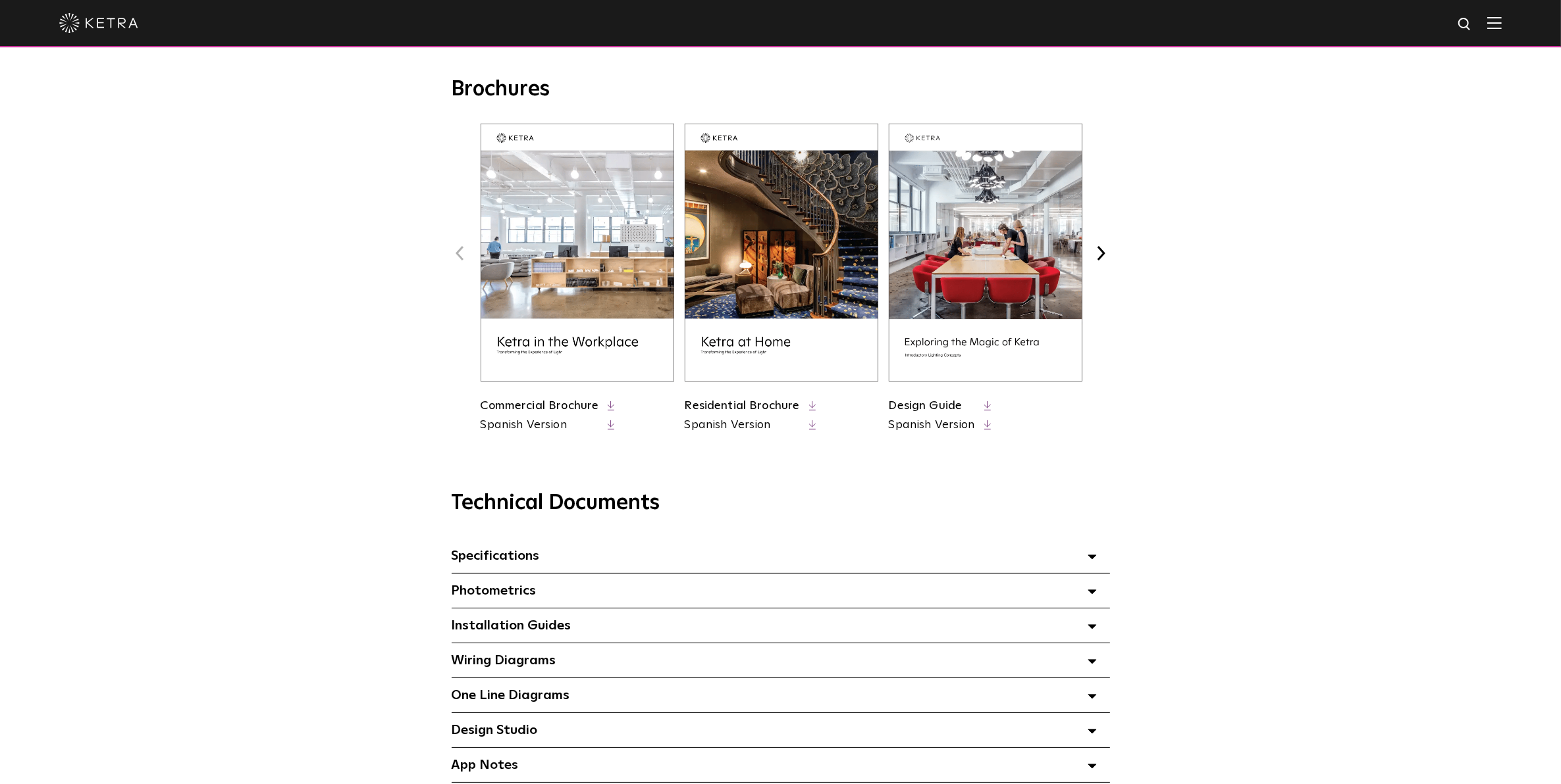
scroll to position [494, 0]
